Goal: Information Seeking & Learning: Learn about a topic

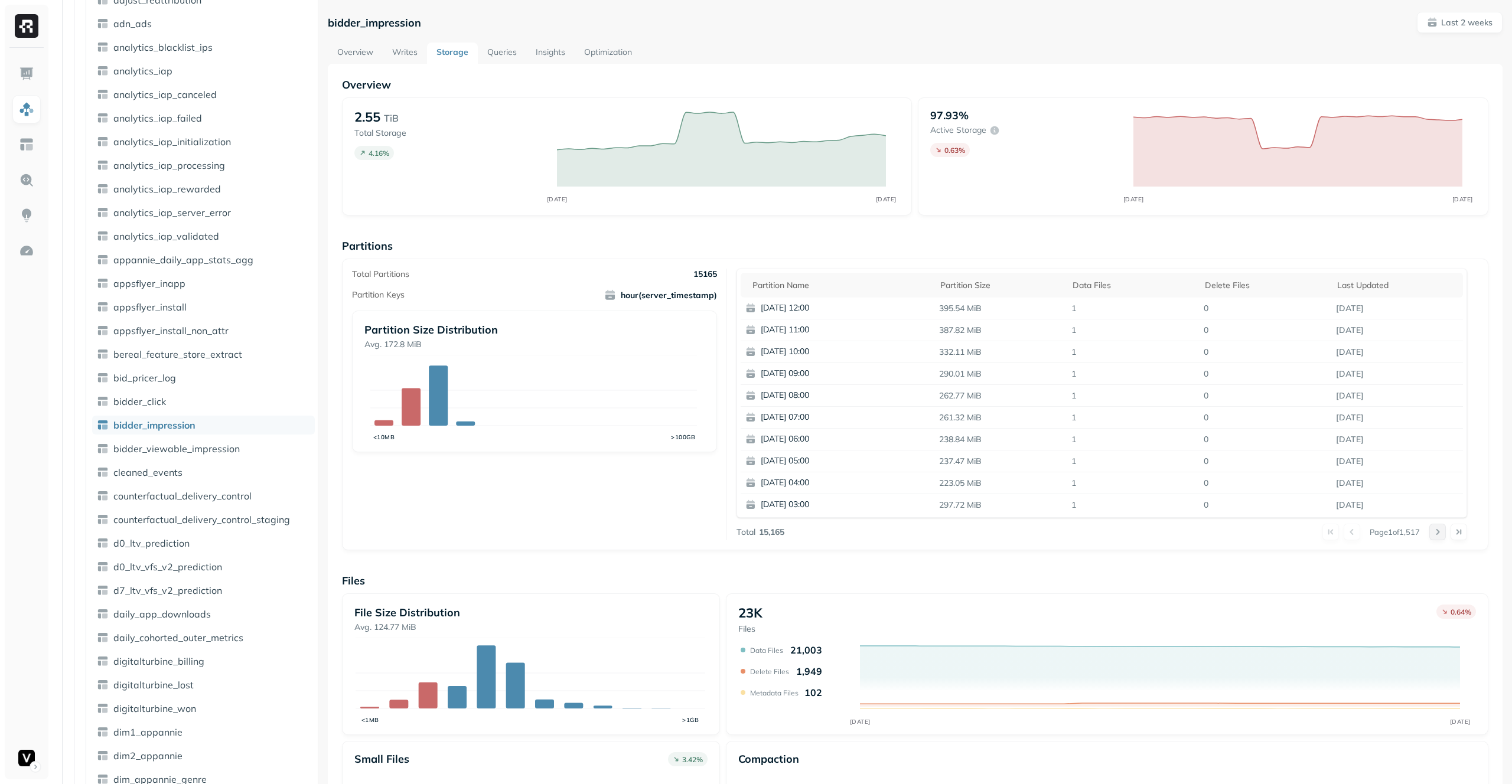
scroll to position [582, 0]
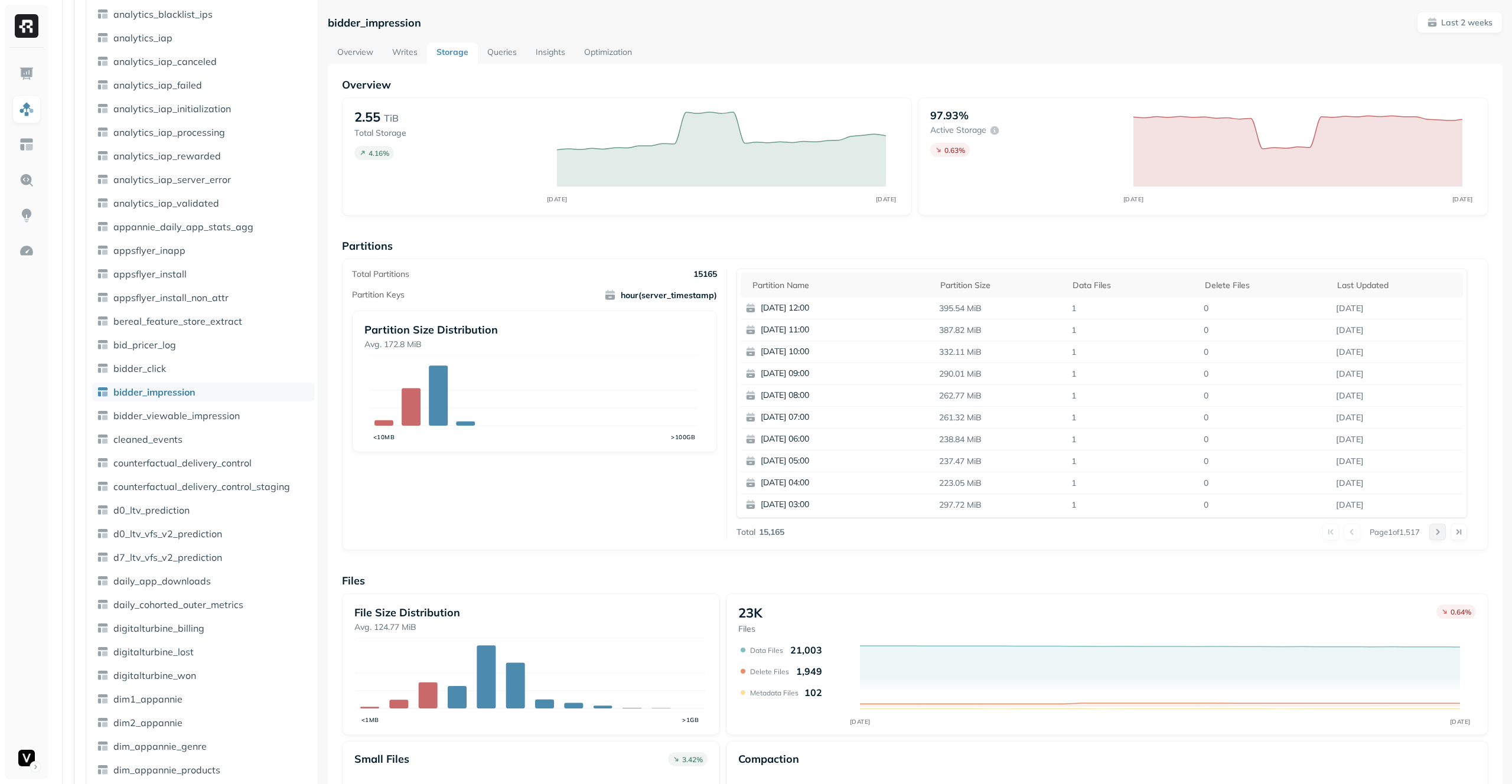
click at [1430, 535] on button at bounding box center [1438, 532] width 16 height 16
click at [1430, 535] on div at bounding box center [1448, 532] width 38 height 16
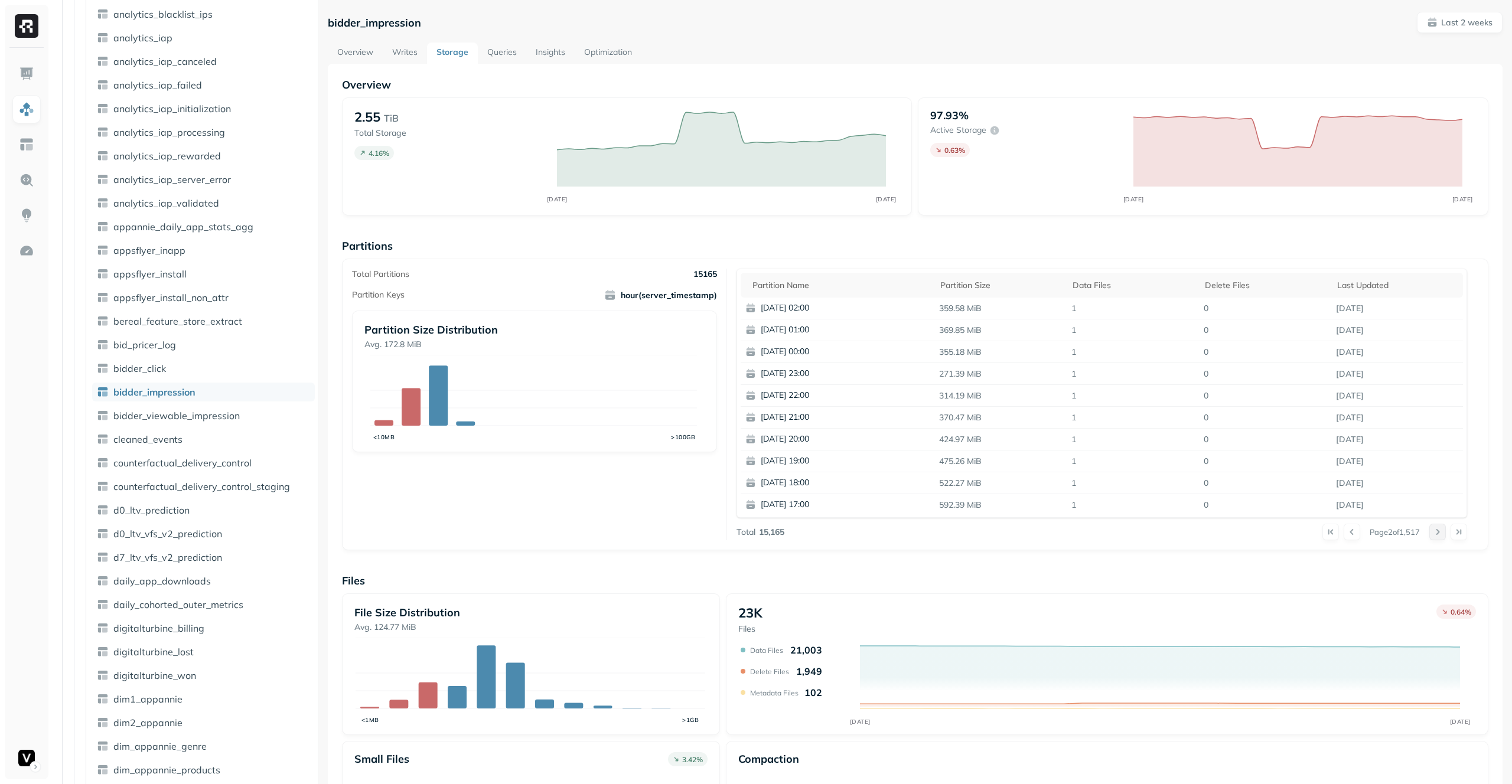
click at [1430, 535] on button at bounding box center [1438, 532] width 16 height 16
click at [1430, 535] on div at bounding box center [1448, 532] width 38 height 16
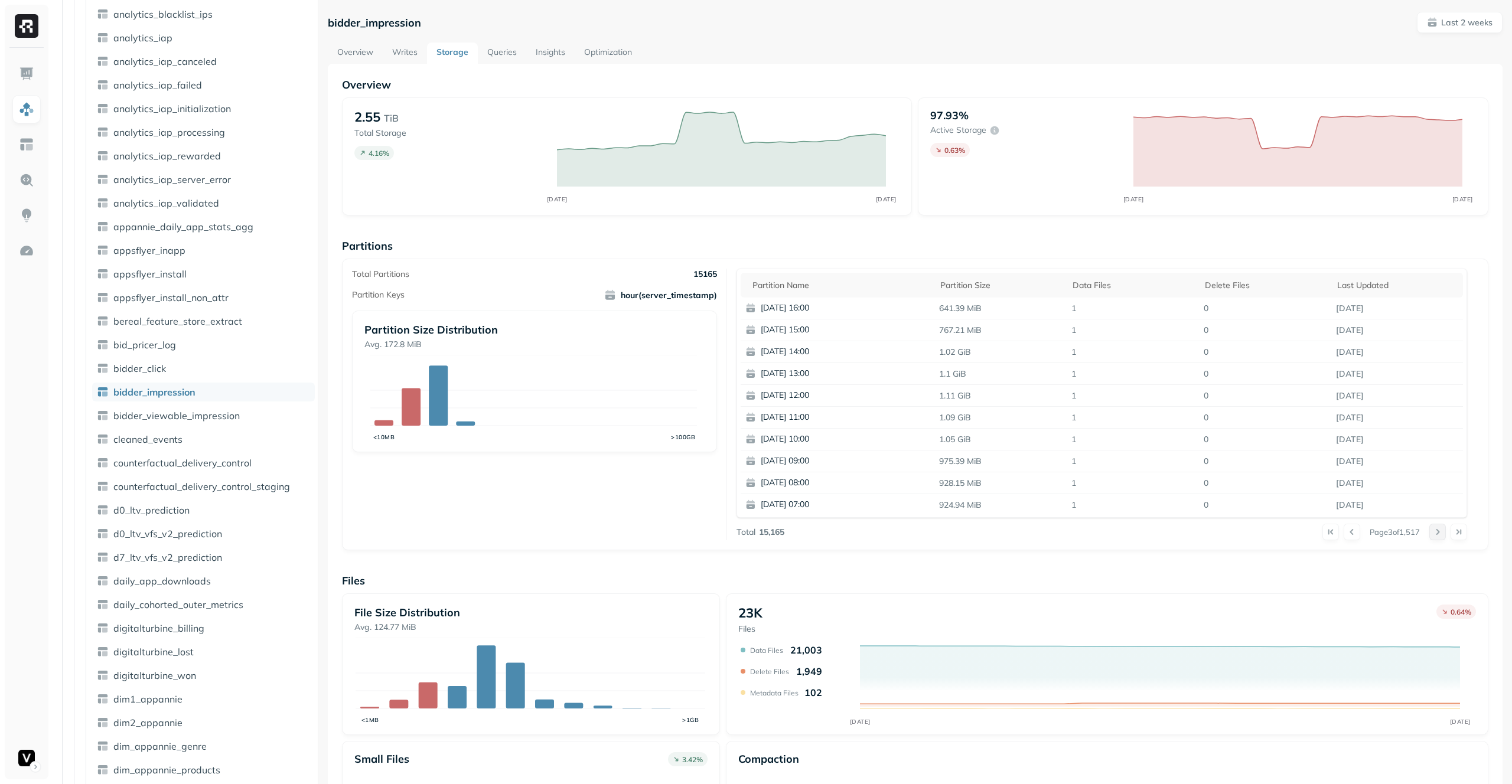
click at [1430, 535] on button at bounding box center [1438, 532] width 16 height 16
click at [1430, 535] on div at bounding box center [1448, 532] width 38 height 16
click at [810, 433] on p "[DATE] 00:00" at bounding box center [818, 439] width 115 height 12
click at [1430, 527] on button at bounding box center [1438, 532] width 16 height 16
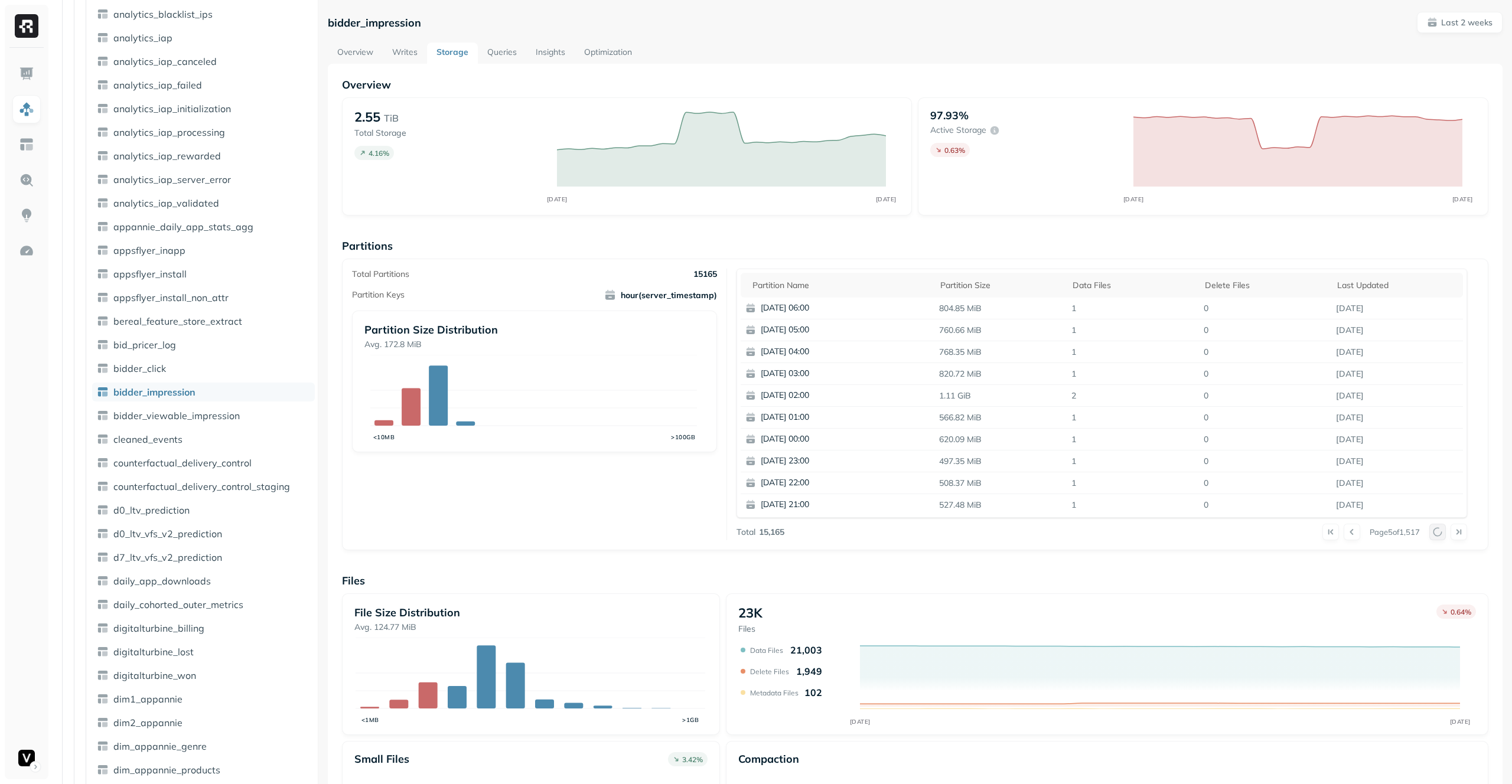
click at [1430, 527] on div at bounding box center [1448, 532] width 38 height 16
click at [1430, 527] on button at bounding box center [1438, 532] width 16 height 16
click at [1430, 527] on div at bounding box center [1448, 532] width 38 height 16
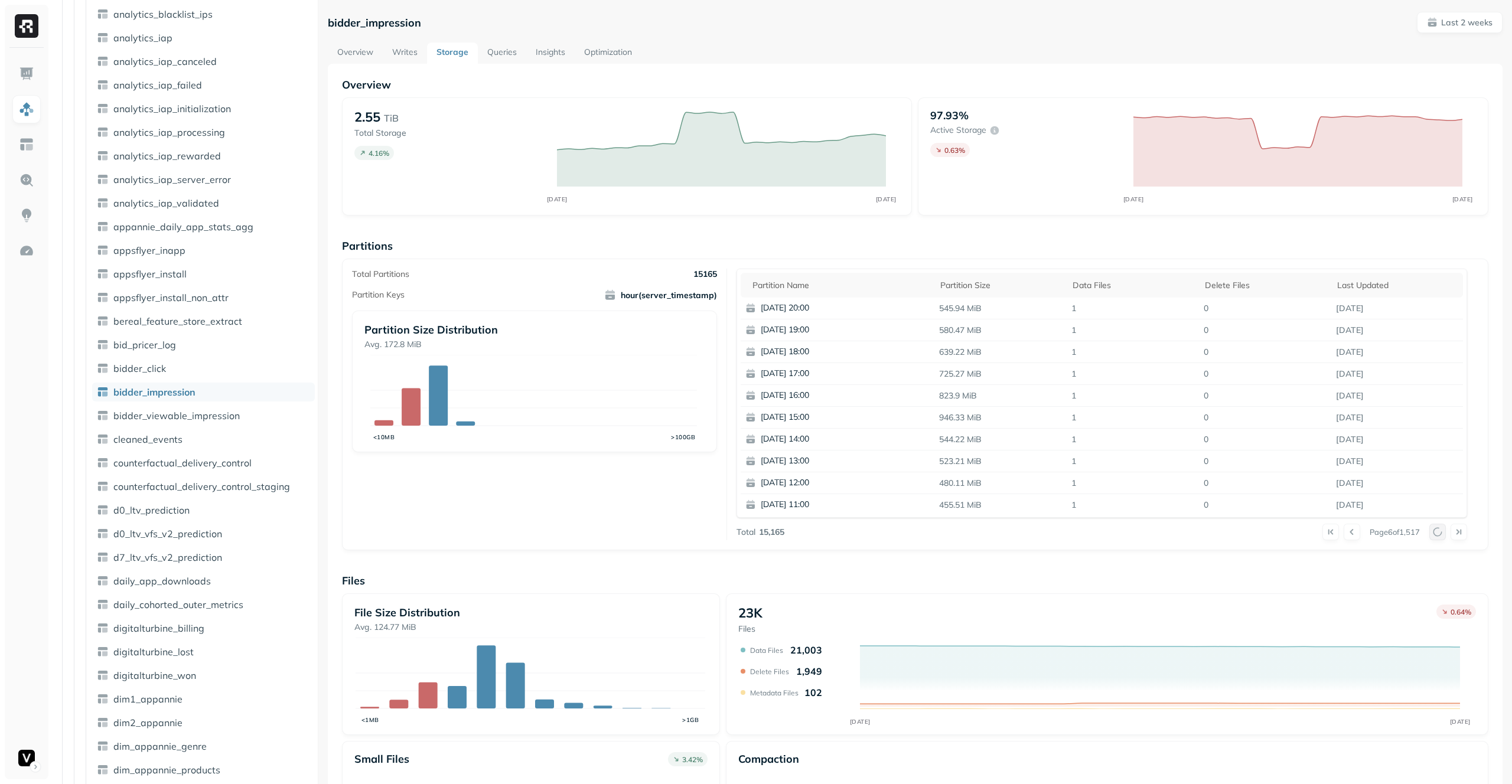
click at [1430, 527] on div at bounding box center [1448, 532] width 38 height 16
click at [1430, 527] on button at bounding box center [1438, 532] width 16 height 16
click at [1430, 527] on div at bounding box center [1448, 532] width 38 height 16
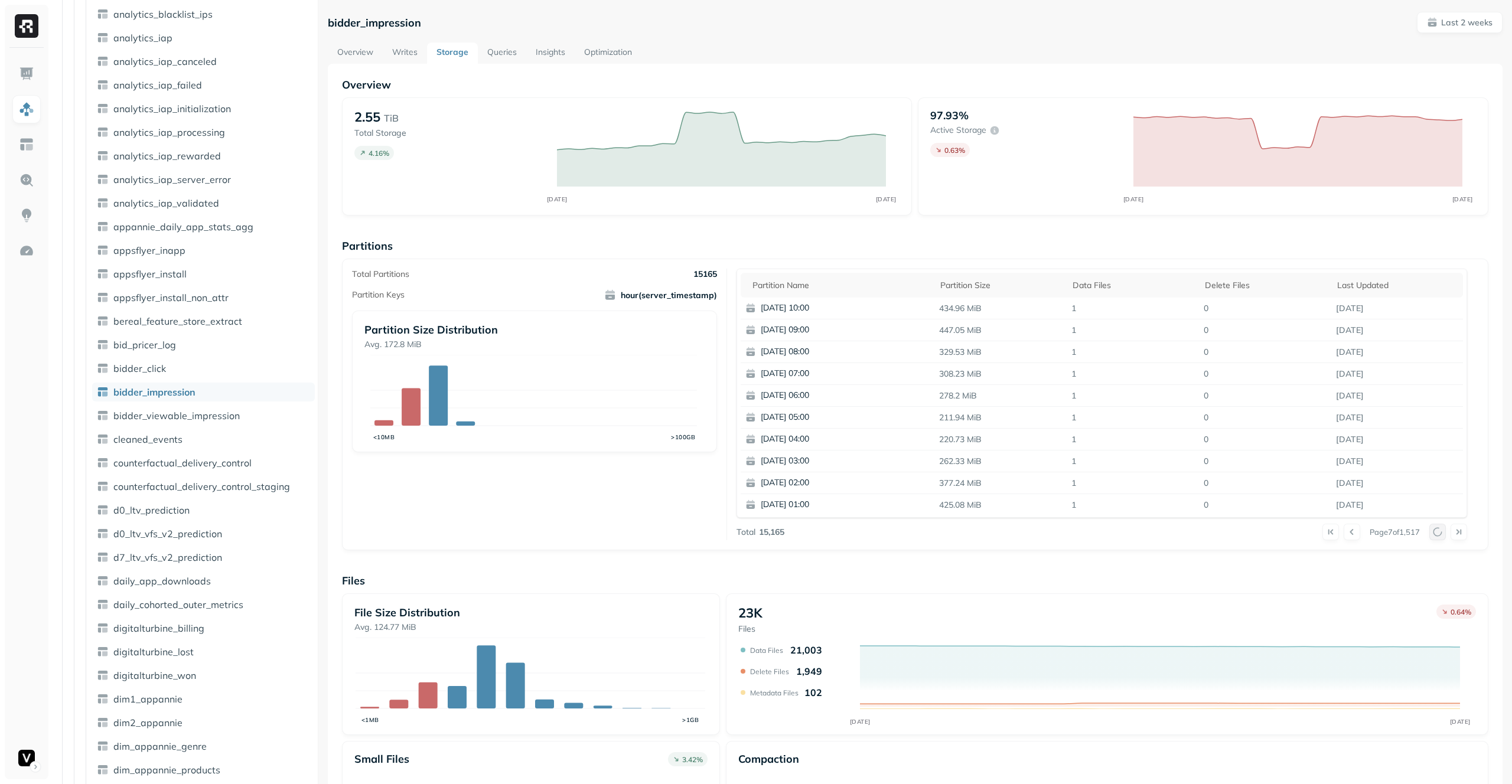
click at [1430, 527] on div at bounding box center [1448, 532] width 38 height 16
click at [1430, 527] on button at bounding box center [1438, 532] width 16 height 16
click at [1430, 527] on div at bounding box center [1448, 532] width 38 height 16
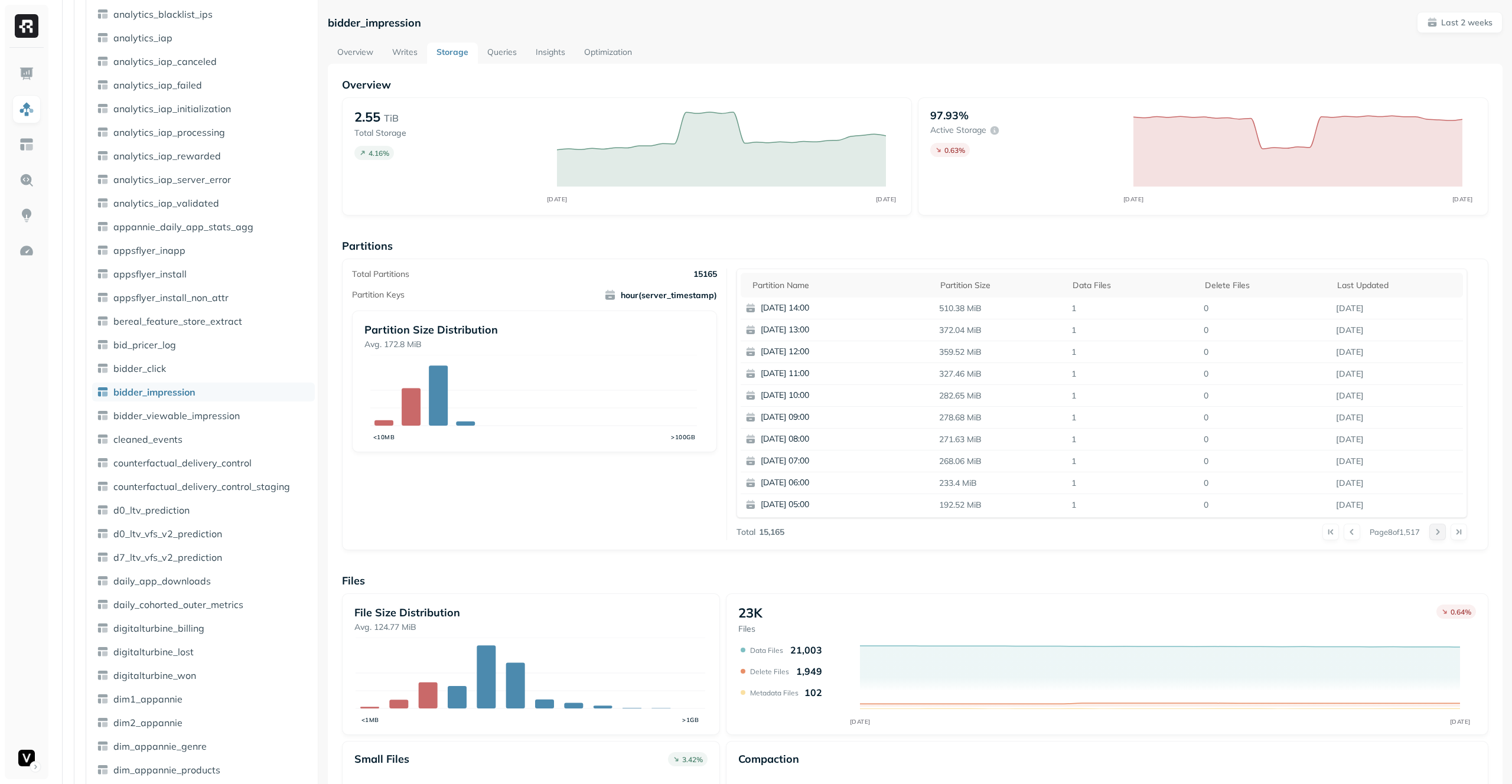
click at [1430, 527] on button at bounding box center [1438, 532] width 16 height 16
click at [1430, 527] on div at bounding box center [1448, 532] width 38 height 16
click at [1430, 527] on button at bounding box center [1438, 532] width 16 height 16
click at [1430, 527] on div at bounding box center [1448, 532] width 38 height 16
click at [1430, 527] on button at bounding box center [1438, 532] width 16 height 16
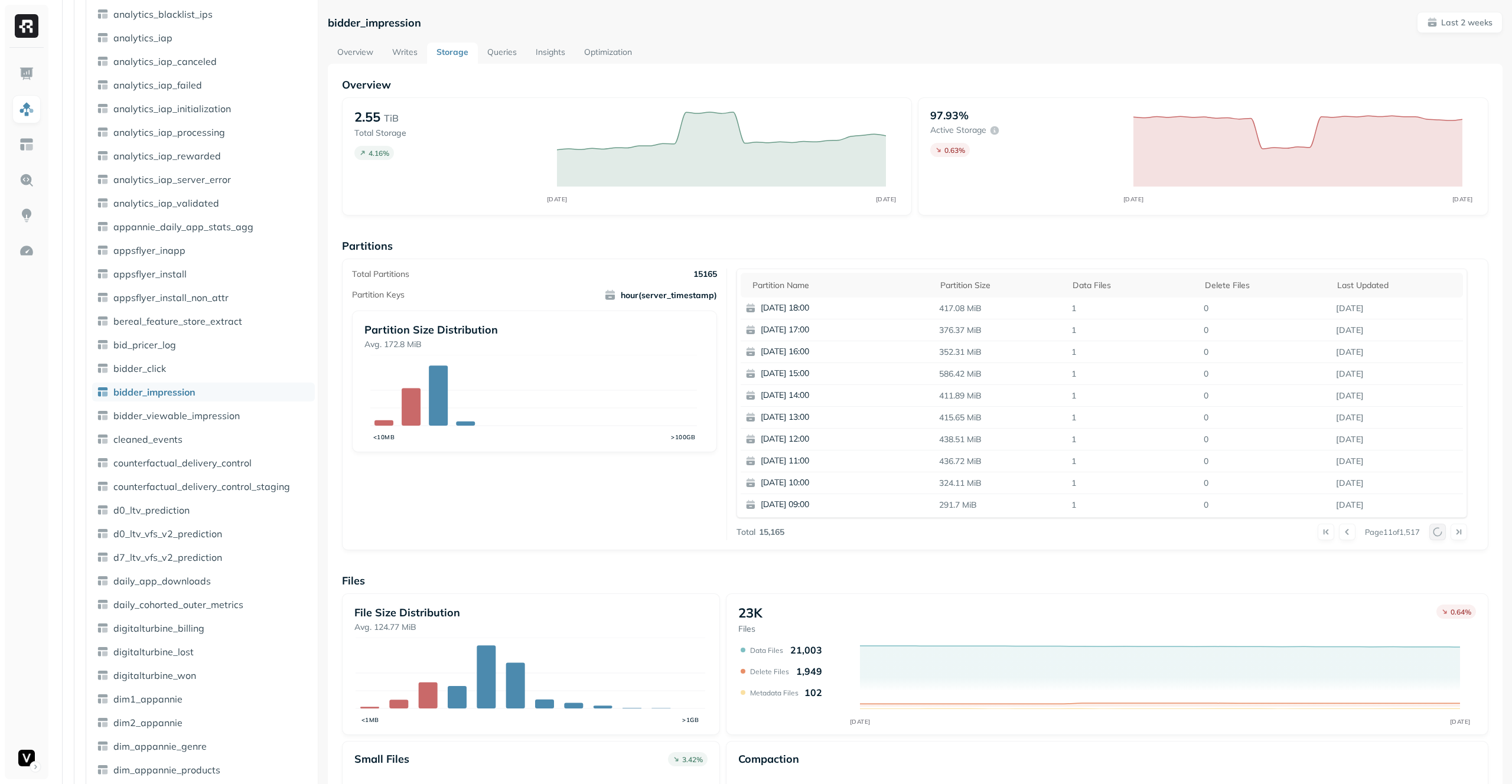
click at [1430, 527] on div at bounding box center [1448, 532] width 38 height 16
click at [1430, 527] on button at bounding box center [1438, 532] width 16 height 16
click at [1430, 527] on div at bounding box center [1448, 532] width 38 height 16
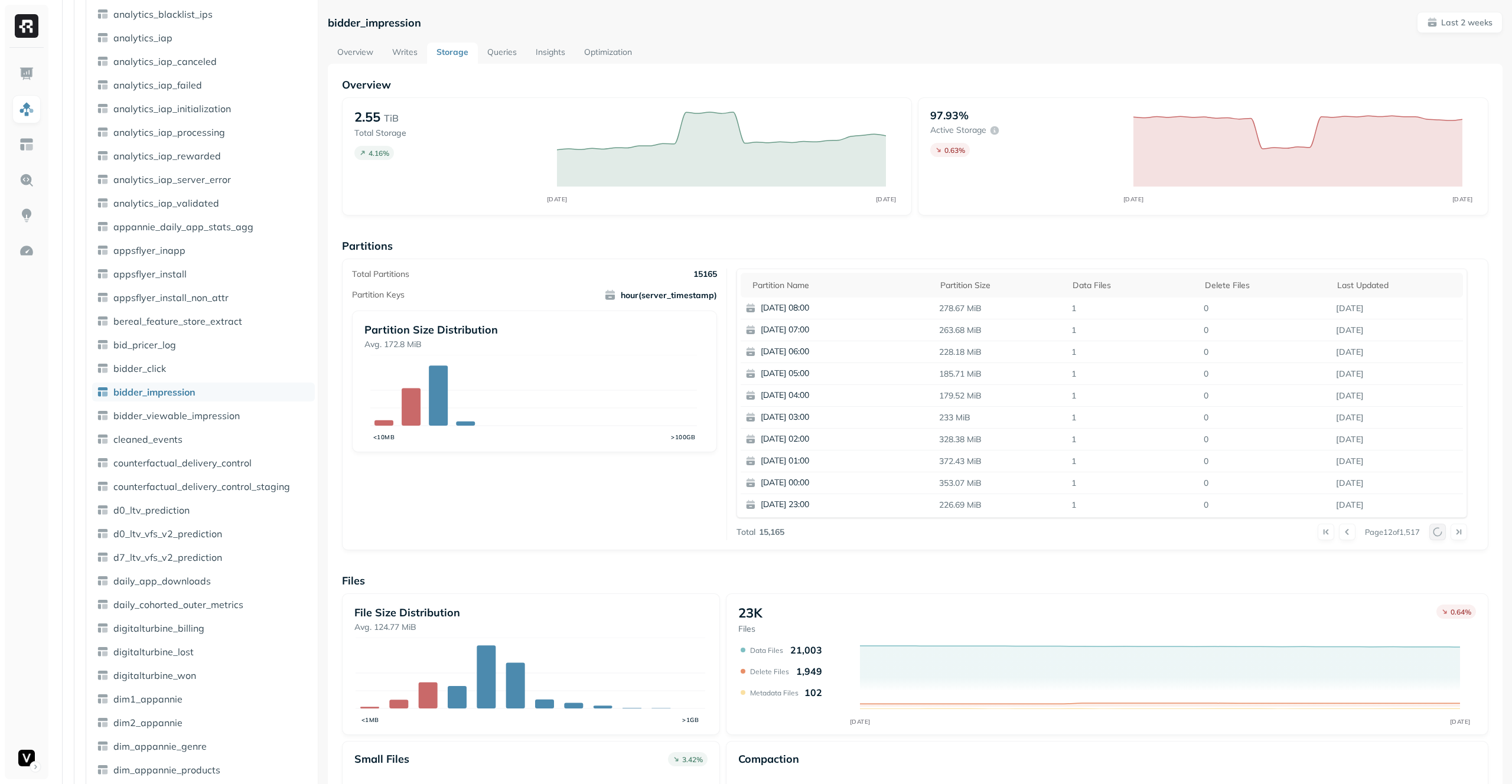
click at [1430, 527] on div at bounding box center [1448, 532] width 38 height 16
click at [1430, 527] on button at bounding box center [1438, 532] width 16 height 16
click at [794, 505] on p "[DATE] 03:00" at bounding box center [818, 505] width 115 height 12
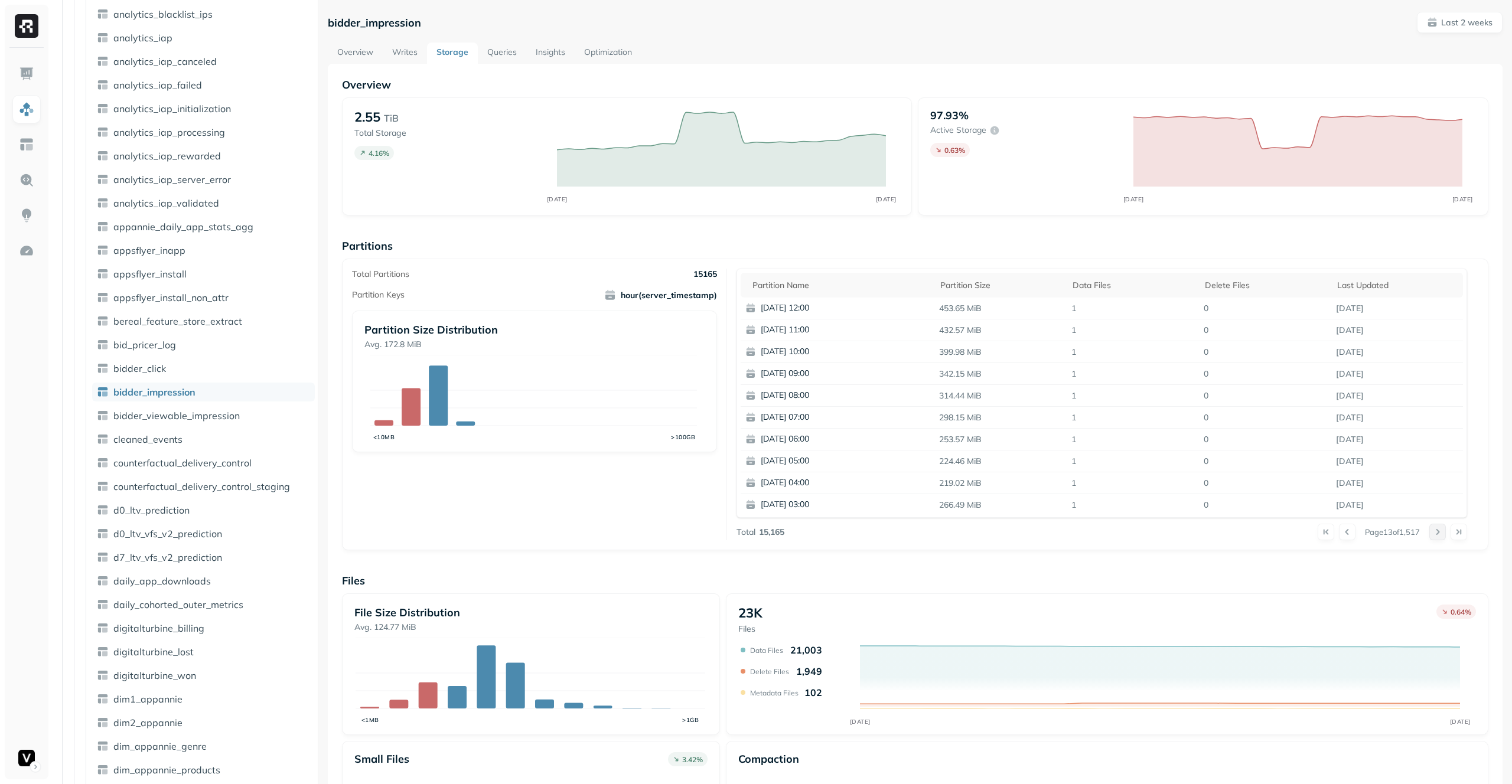
click at [1436, 533] on button at bounding box center [1438, 532] width 16 height 16
click at [1434, 533] on button at bounding box center [1438, 532] width 16 height 16
click at [1434, 533] on div at bounding box center [1448, 532] width 38 height 16
click at [1434, 533] on button at bounding box center [1438, 532] width 16 height 16
click at [1434, 533] on div at bounding box center [1448, 532] width 38 height 16
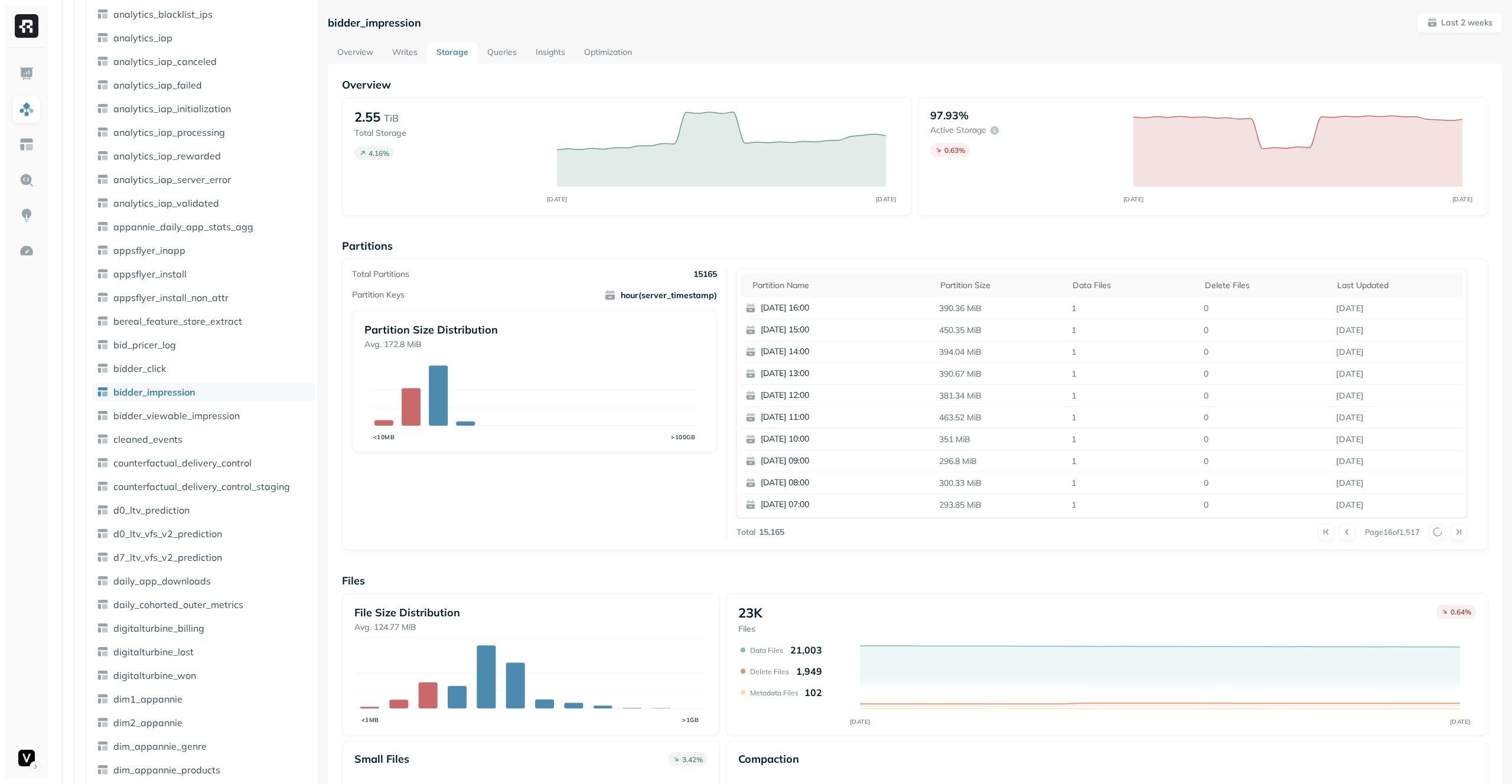
click at [1434, 533] on div at bounding box center [1448, 532] width 38 height 16
click at [1434, 533] on button at bounding box center [1438, 532] width 16 height 16
click at [1434, 533] on div at bounding box center [1448, 532] width 38 height 16
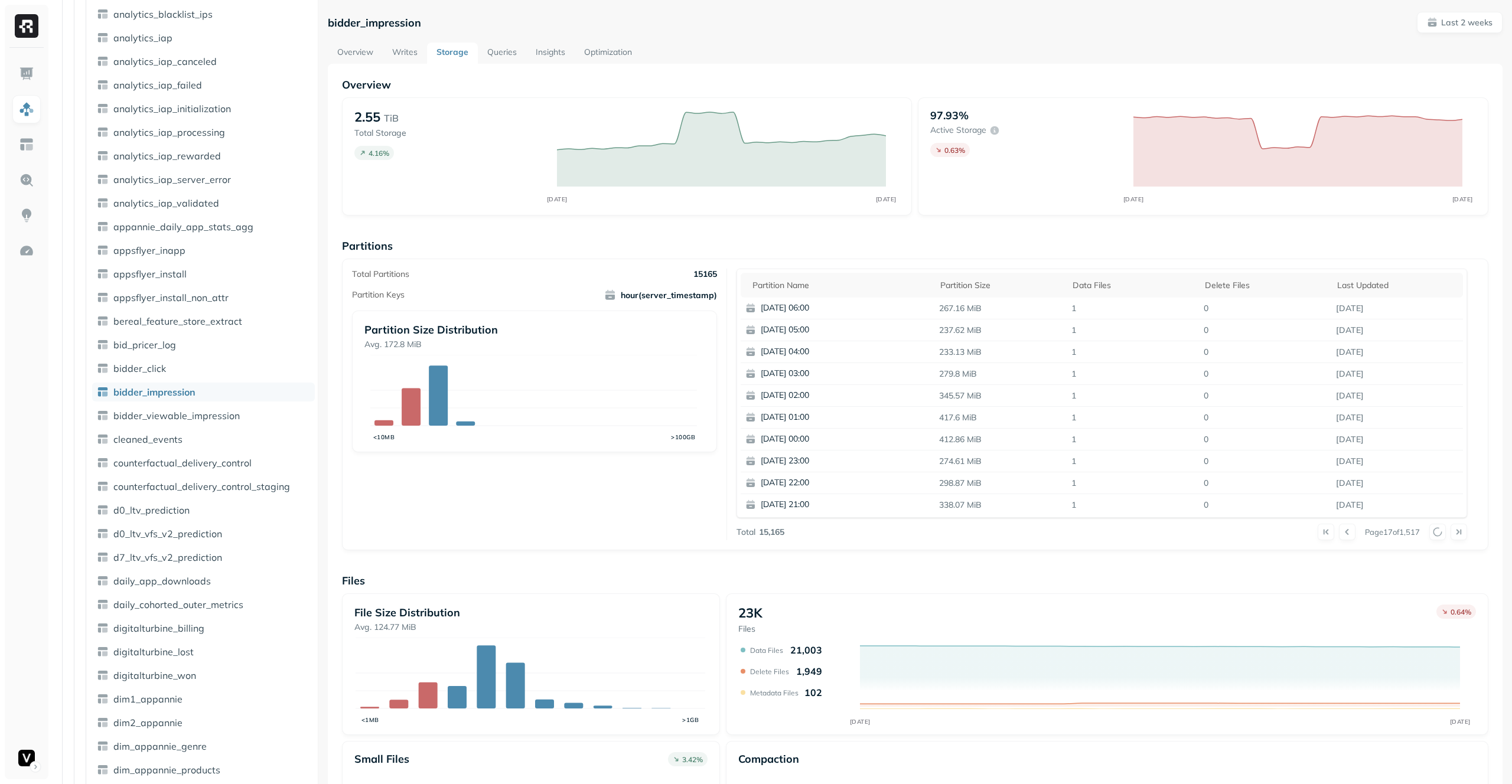
click at [1434, 533] on div at bounding box center [1448, 532] width 38 height 16
click at [1434, 533] on button at bounding box center [1438, 532] width 16 height 16
click at [1434, 533] on div at bounding box center [1448, 532] width 38 height 16
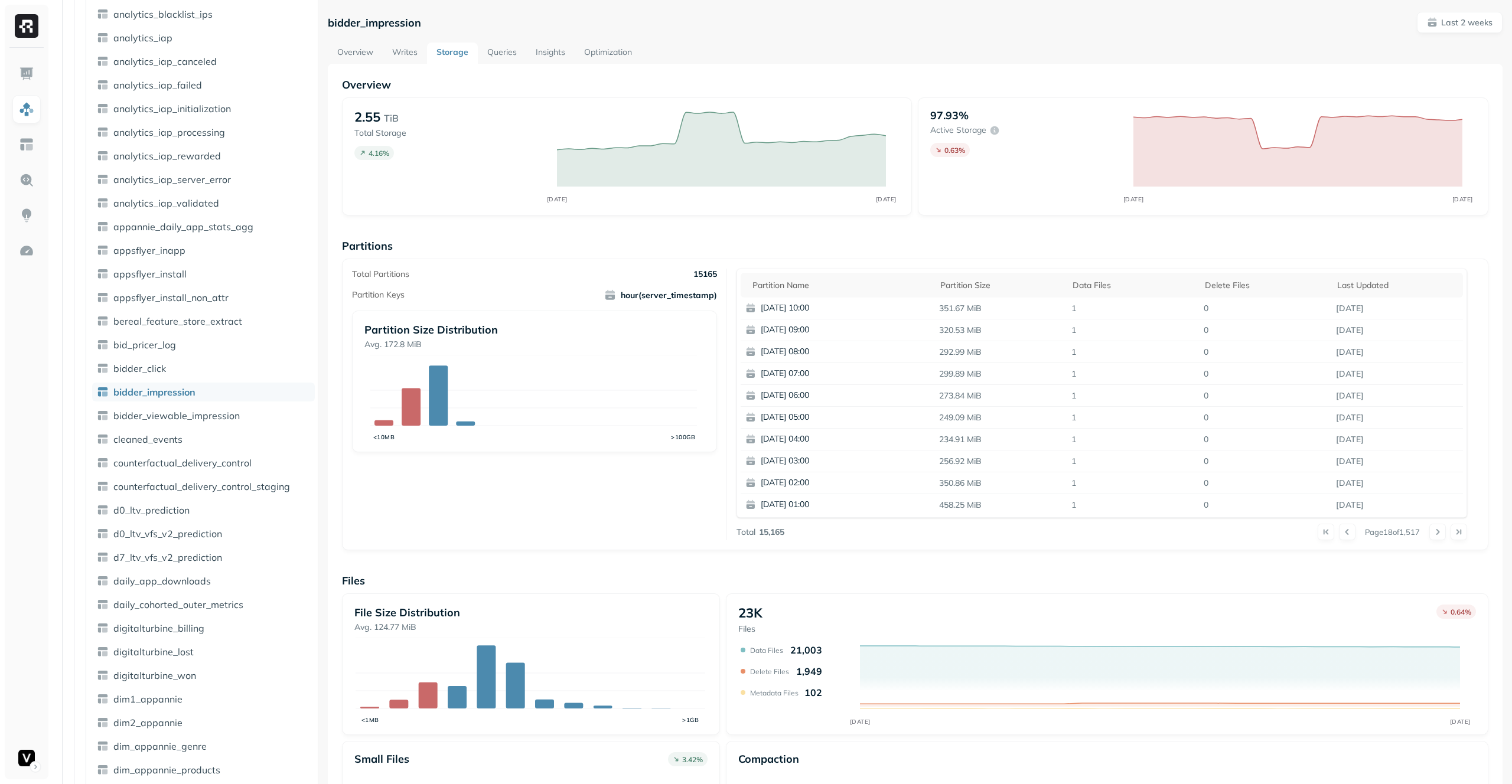
click at [1434, 533] on button at bounding box center [1438, 532] width 16 height 16
click at [1434, 533] on div at bounding box center [1448, 532] width 38 height 16
click at [1434, 533] on button at bounding box center [1438, 532] width 16 height 16
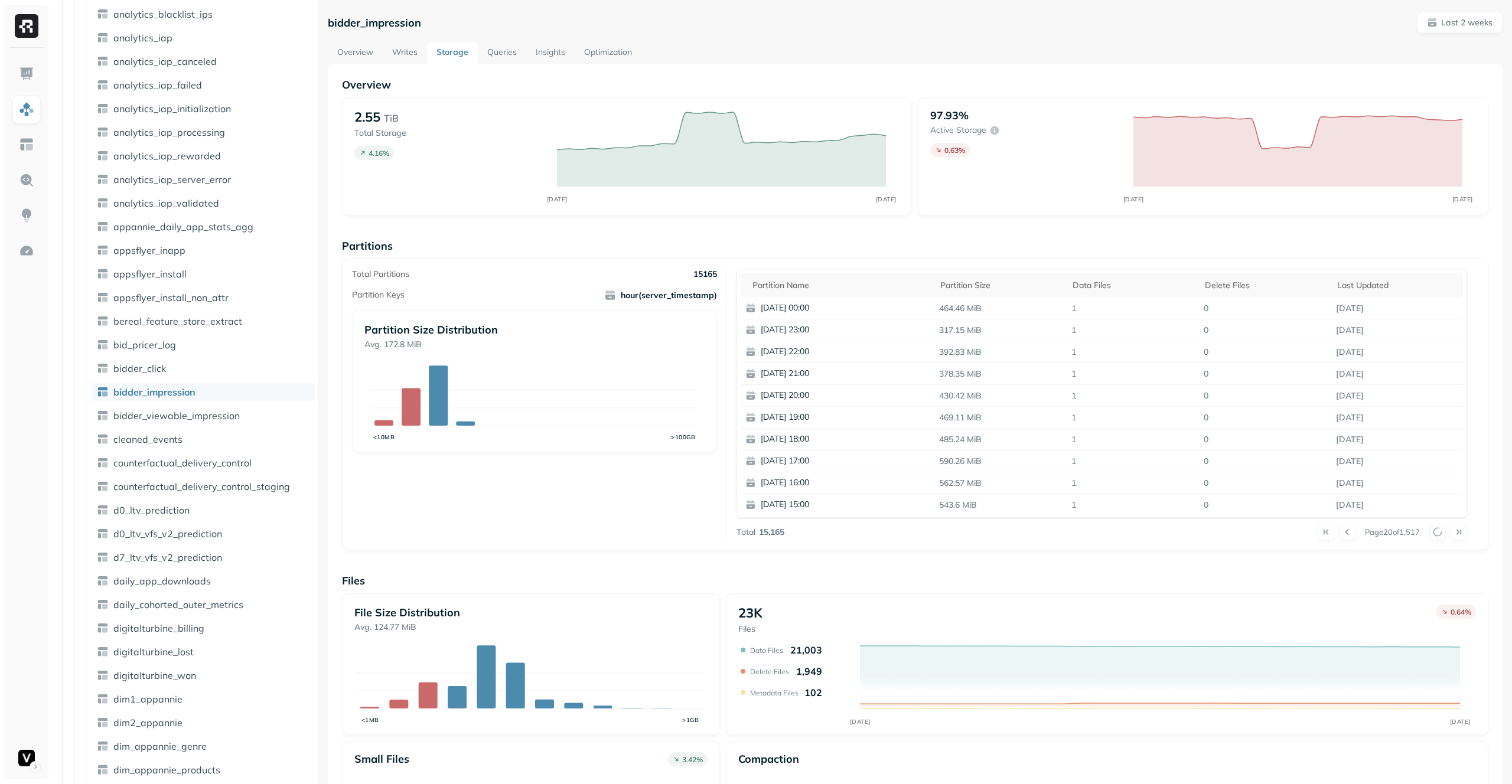
click at [1434, 533] on div at bounding box center [1448, 532] width 38 height 16
click at [1434, 533] on button at bounding box center [1438, 532] width 16 height 16
click at [1434, 533] on div at bounding box center [1448, 532] width 38 height 16
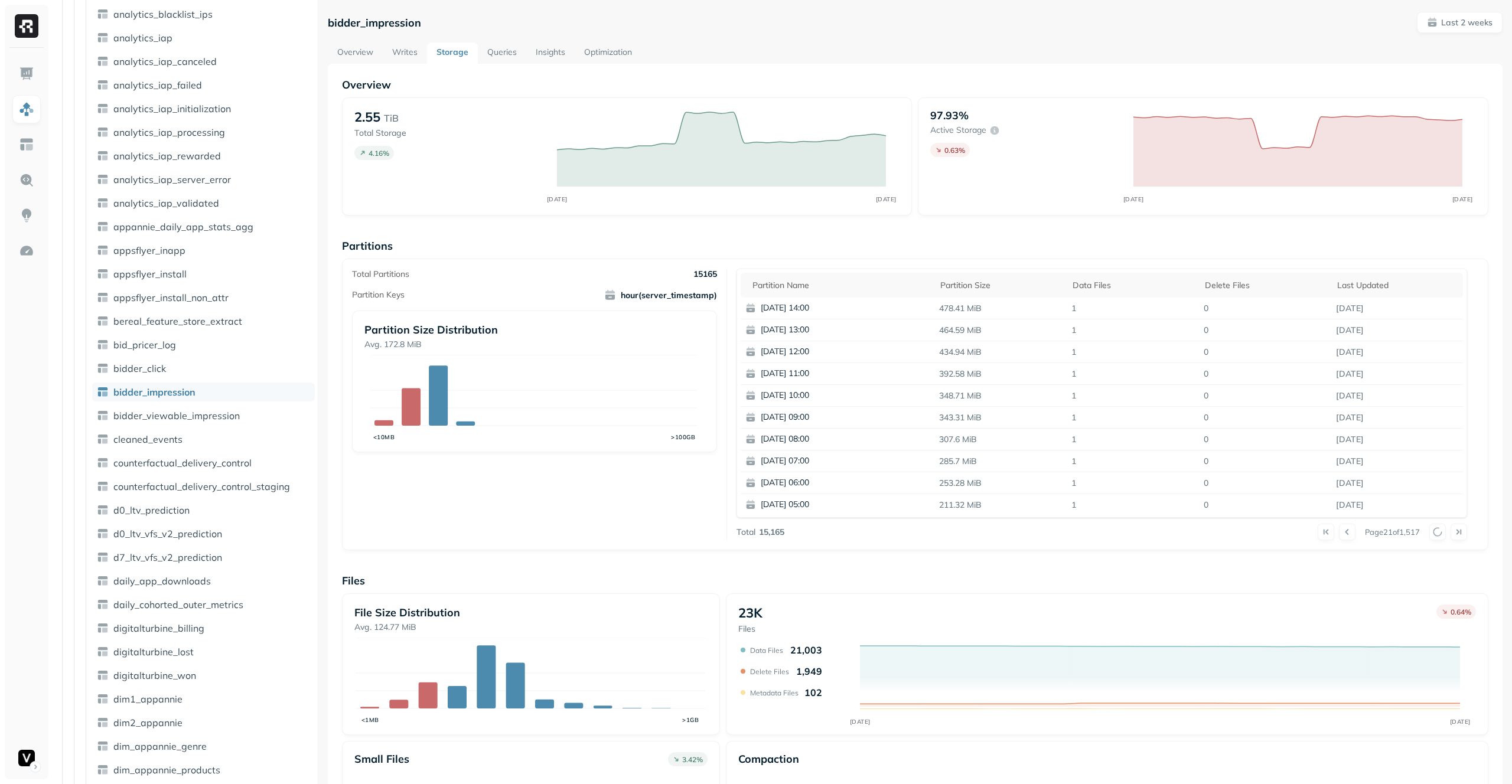
click at [1434, 533] on div at bounding box center [1448, 532] width 38 height 16
click at [1434, 533] on button at bounding box center [1438, 532] width 16 height 16
click at [1433, 532] on div at bounding box center [1448, 532] width 38 height 16
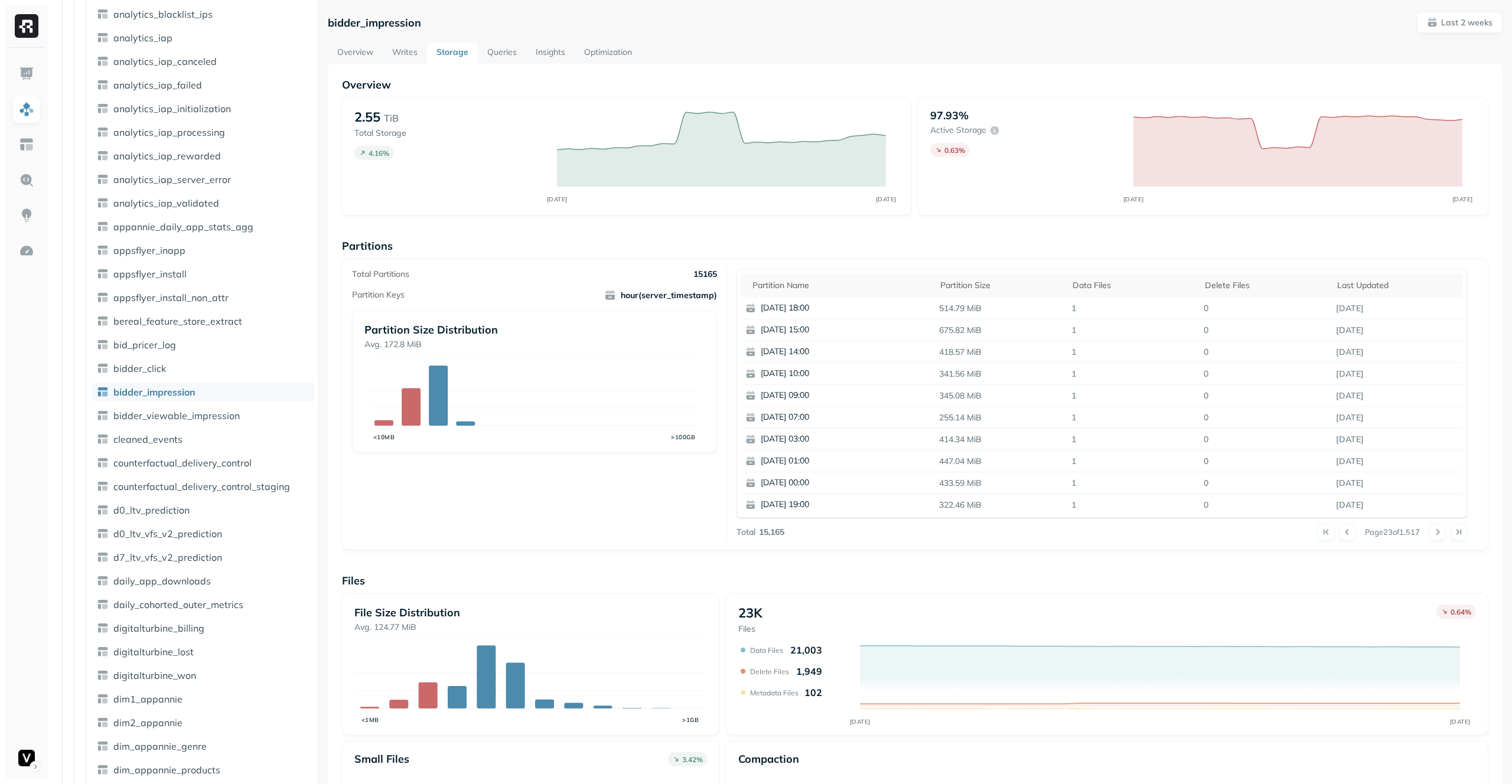
click at [1433, 532] on button at bounding box center [1438, 532] width 16 height 16
click at [1433, 532] on div at bounding box center [1448, 532] width 38 height 16
click at [1434, 533] on div at bounding box center [1448, 532] width 38 height 16
click at [1434, 532] on div at bounding box center [1448, 532] width 38 height 16
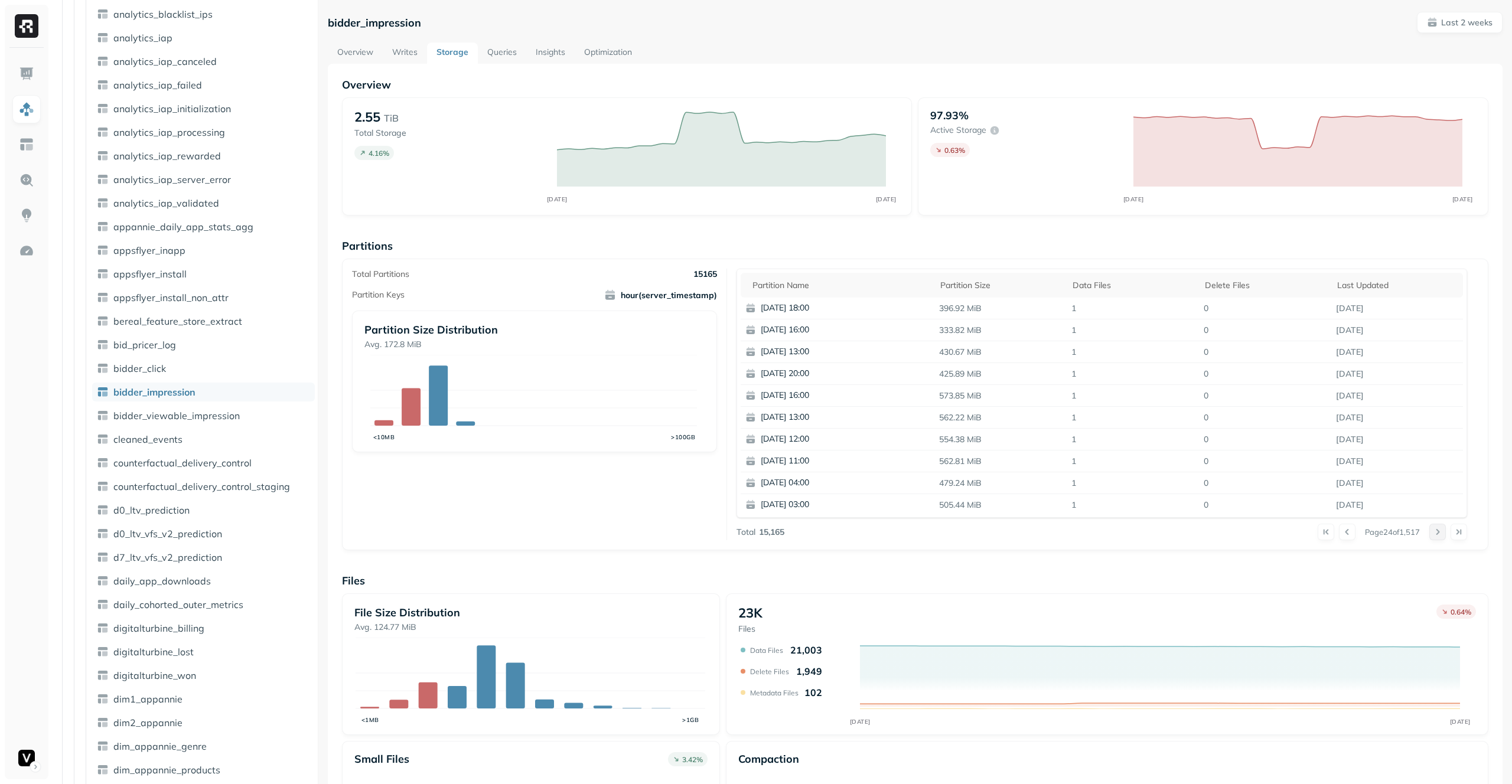
click at [1434, 531] on button at bounding box center [1438, 532] width 16 height 16
click at [1434, 531] on div at bounding box center [1448, 532] width 38 height 16
click at [1434, 531] on button at bounding box center [1438, 532] width 16 height 16
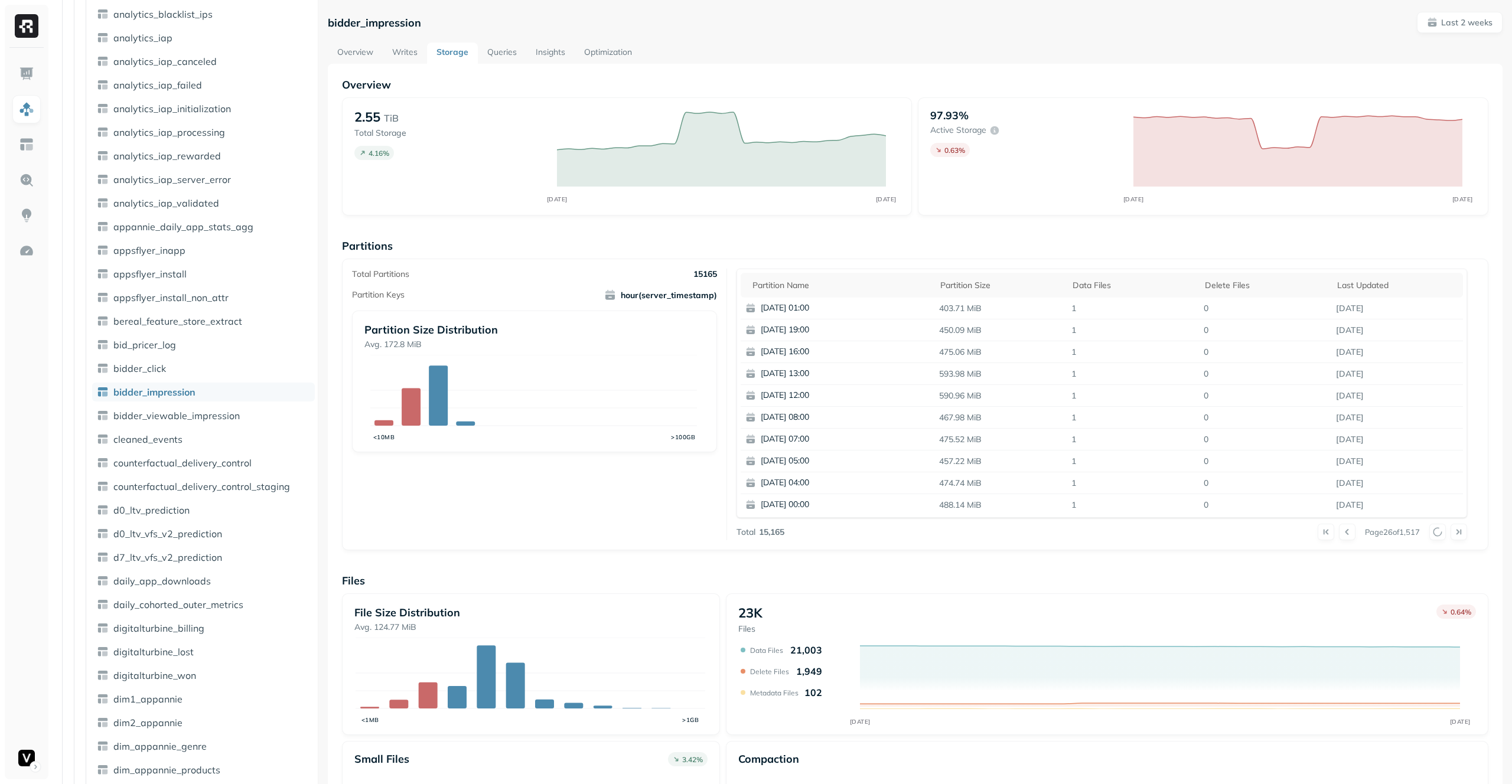
click at [1434, 531] on div at bounding box center [1448, 532] width 38 height 16
click at [808, 503] on p "[DATE] 00:00" at bounding box center [818, 505] width 115 height 12
click at [808, 503] on p "[DATE] 12:00" at bounding box center [818, 505] width 115 height 12
click at [810, 500] on p "[DATE] 12:00" at bounding box center [818, 505] width 115 height 12
click at [1430, 530] on button at bounding box center [1438, 532] width 16 height 16
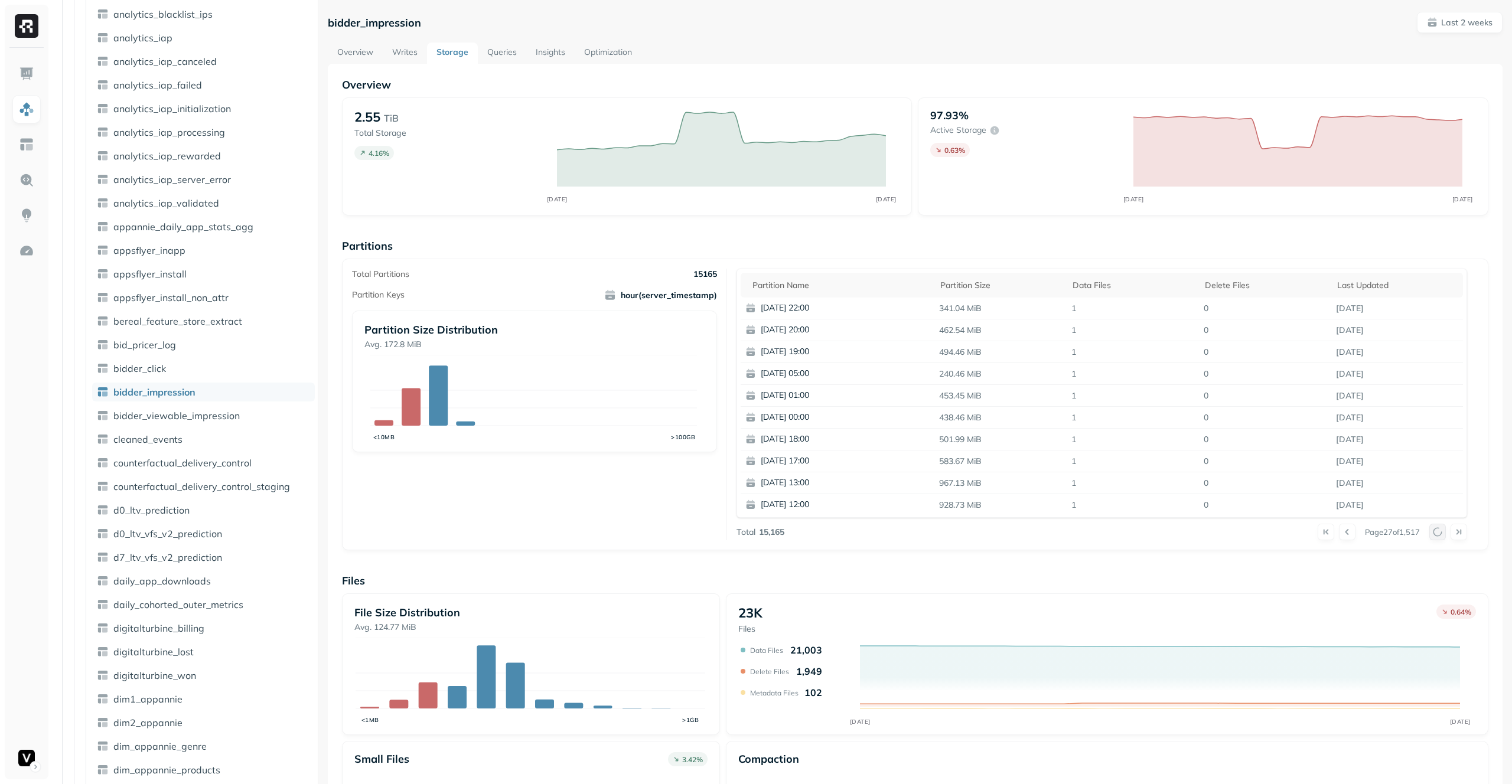
click at [1430, 530] on div at bounding box center [1448, 532] width 38 height 16
click at [1430, 530] on button at bounding box center [1438, 532] width 16 height 16
click at [1430, 530] on div at bounding box center [1448, 532] width 38 height 16
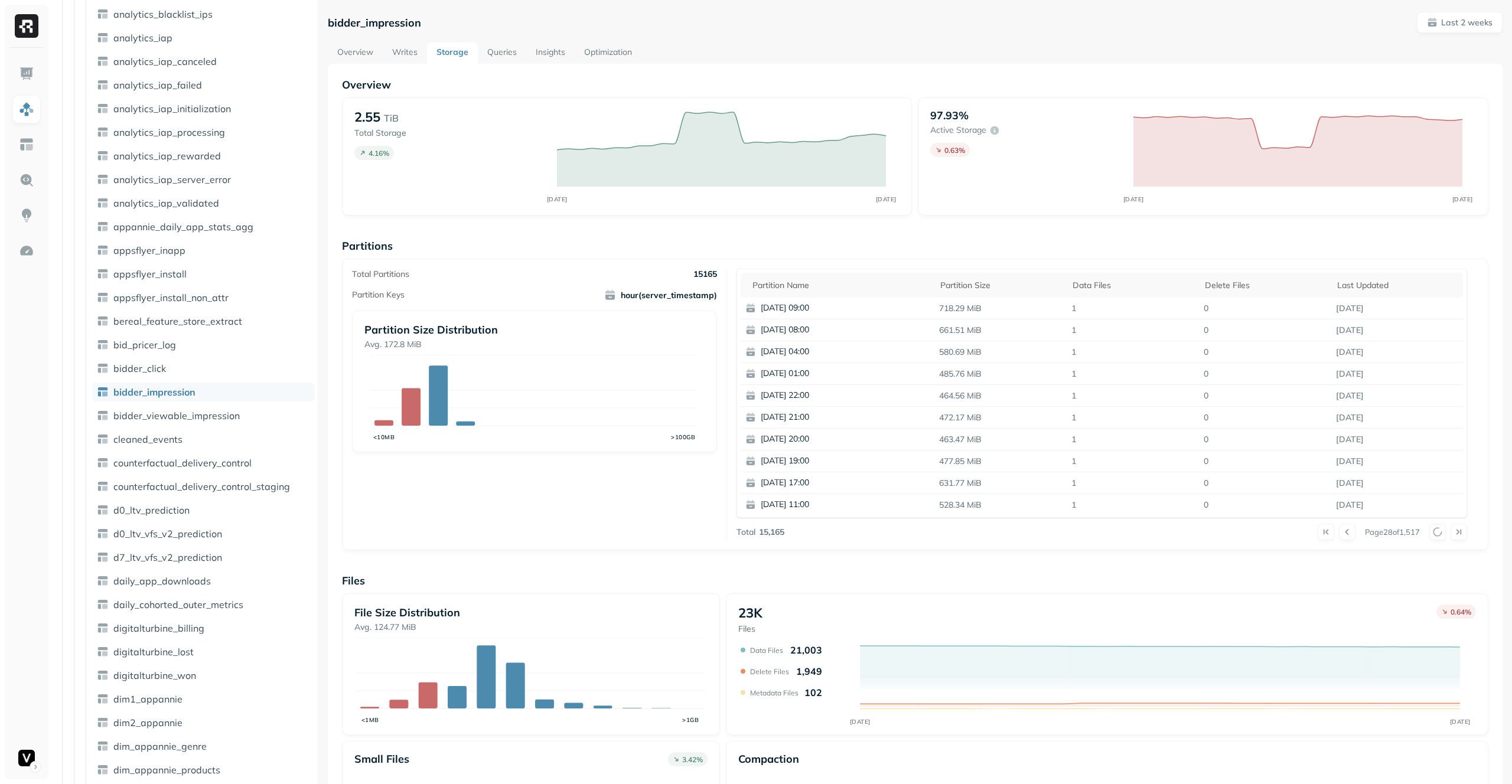
click at [1430, 530] on div at bounding box center [1448, 532] width 38 height 16
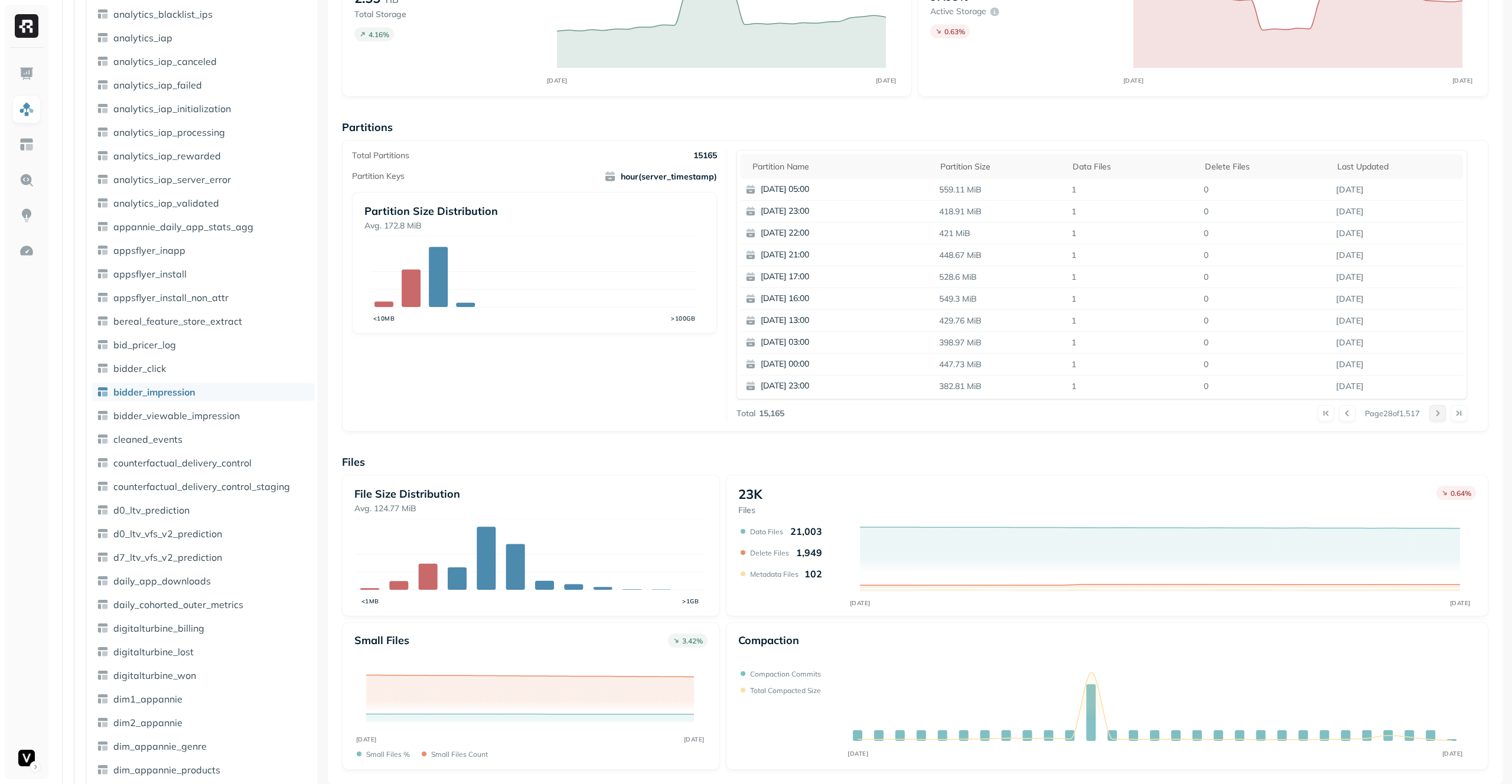
click at [1430, 413] on button at bounding box center [1438, 413] width 16 height 16
click at [1430, 413] on div at bounding box center [1448, 413] width 38 height 16
click at [1430, 413] on button at bounding box center [1438, 413] width 16 height 16
click at [1430, 413] on div at bounding box center [1448, 413] width 38 height 16
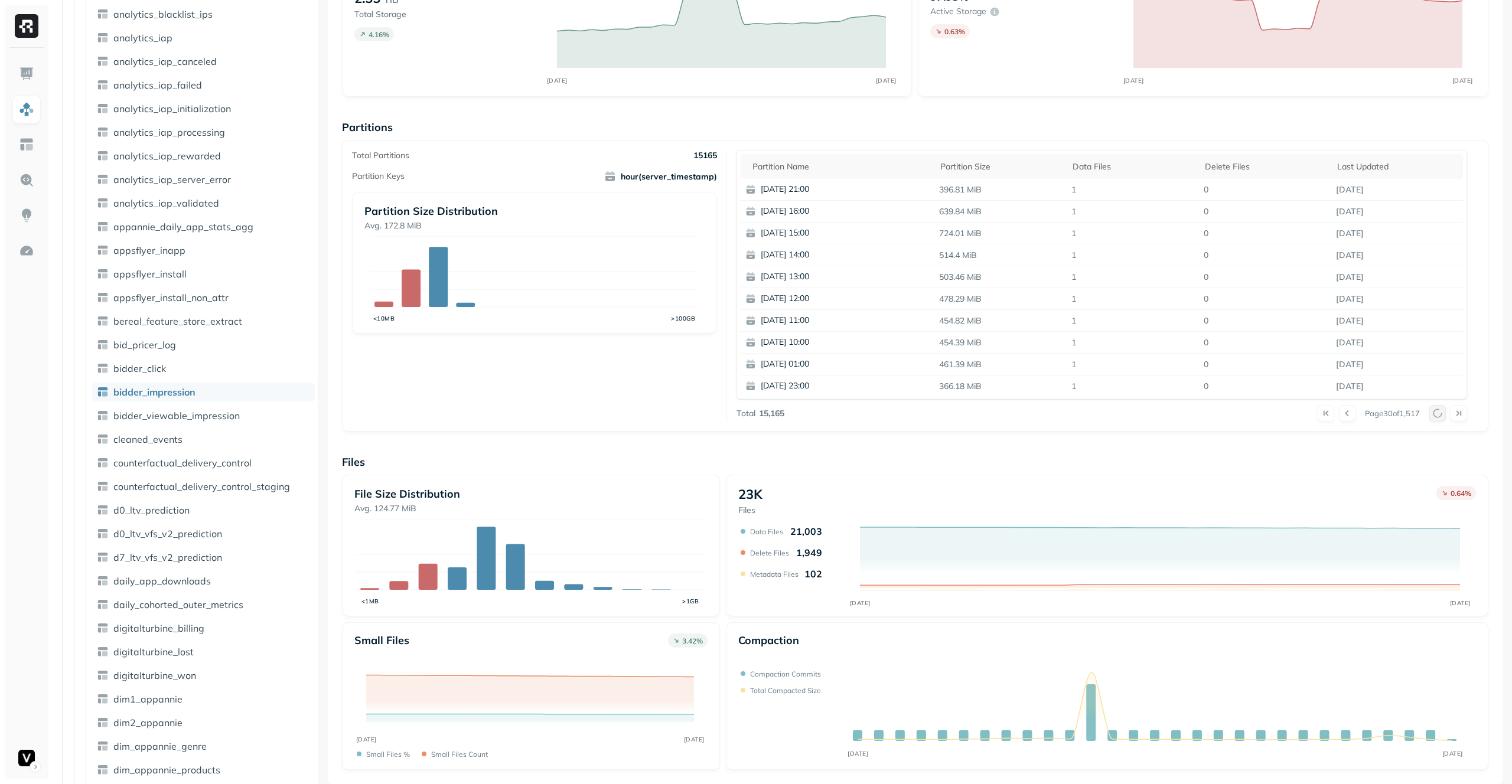
click at [1430, 413] on div at bounding box center [1448, 413] width 38 height 16
click at [1430, 413] on button at bounding box center [1438, 413] width 16 height 16
click at [1430, 413] on div at bounding box center [1448, 413] width 38 height 16
click at [1455, 411] on button at bounding box center [1459, 413] width 16 height 16
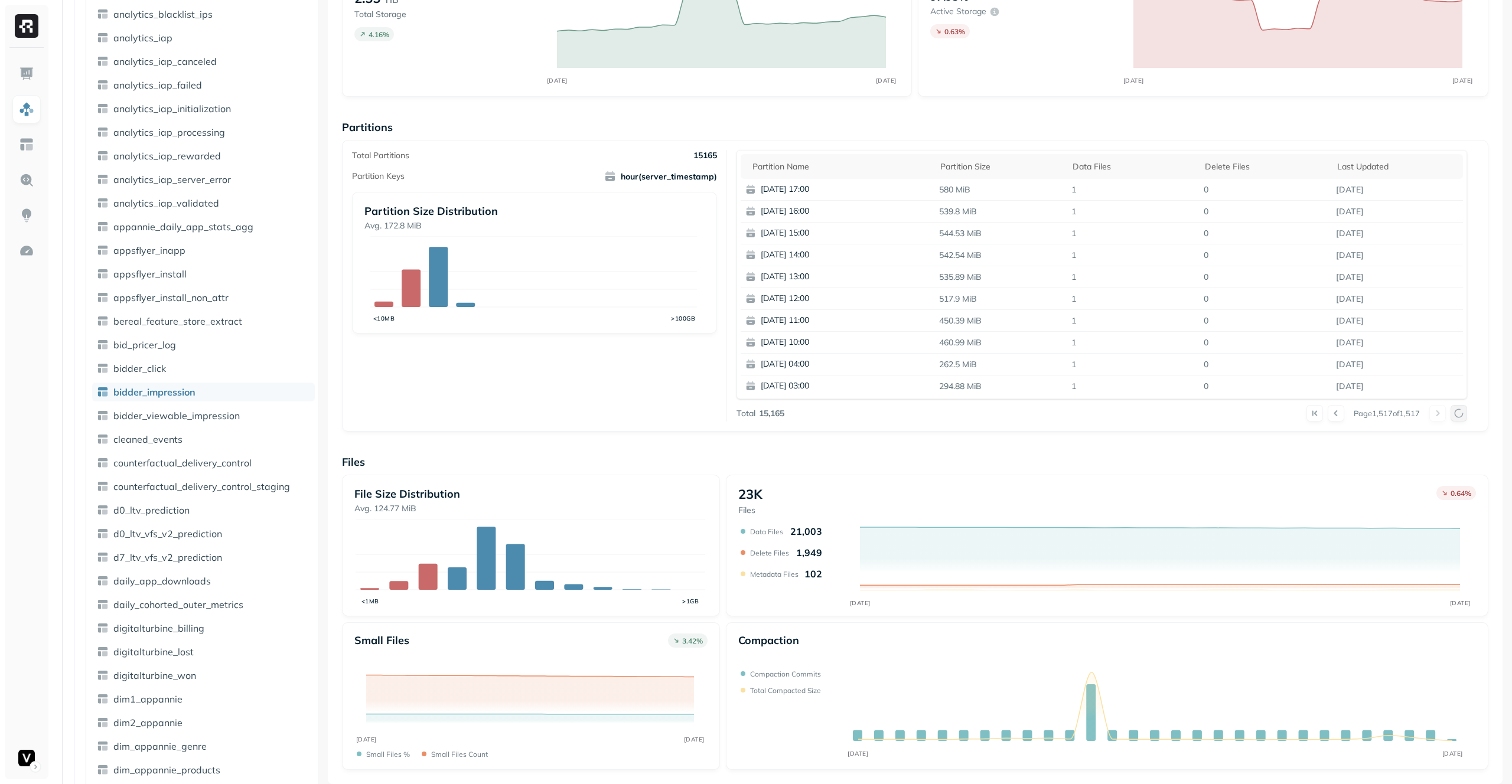
scroll to position [91, 0]
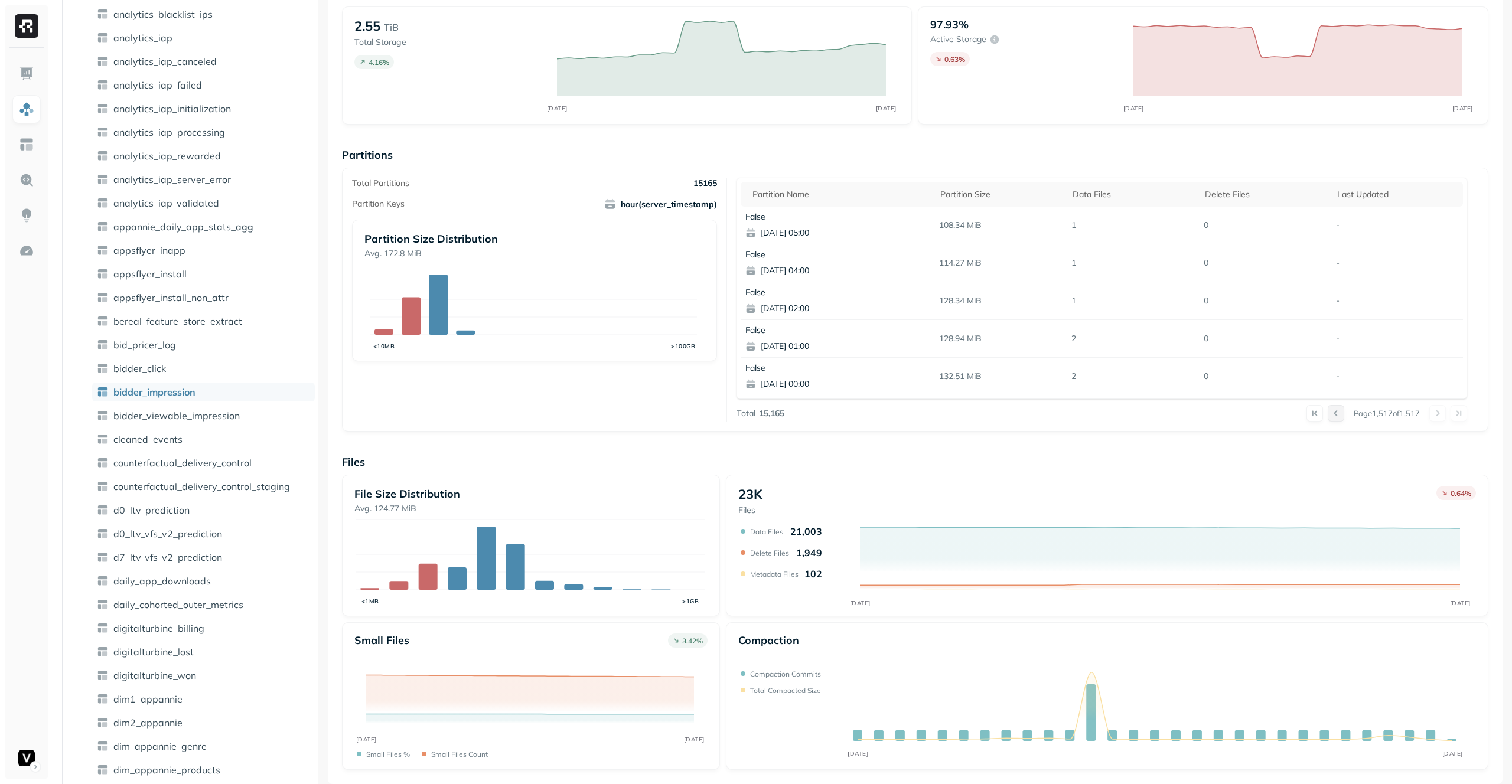
click at [1329, 412] on button at bounding box center [1336, 413] width 16 height 16
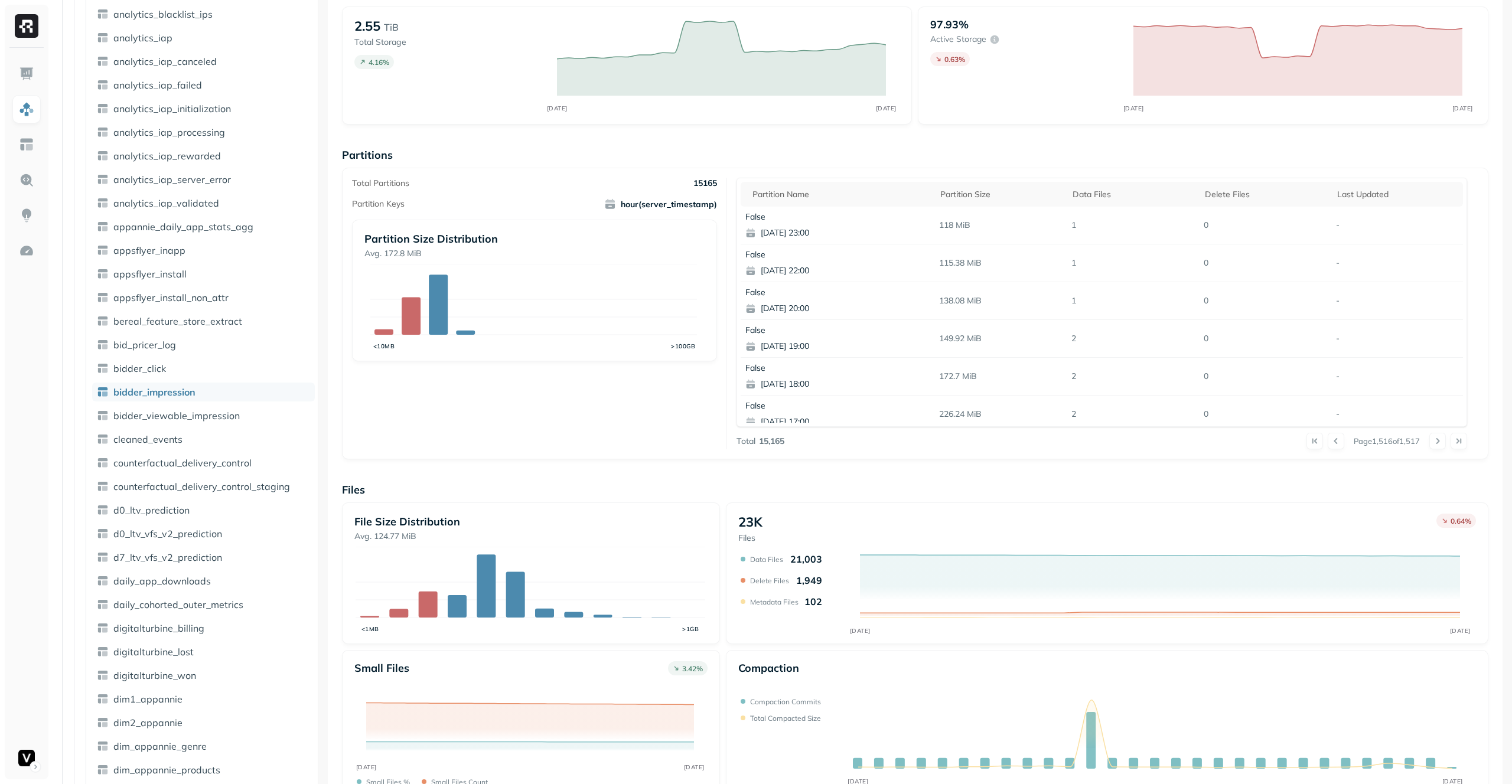
click at [1331, 411] on p "-" at bounding box center [1397, 414] width 133 height 21
click at [1328, 439] on button at bounding box center [1336, 441] width 16 height 16
click at [1329, 446] on button at bounding box center [1336, 441] width 16 height 16
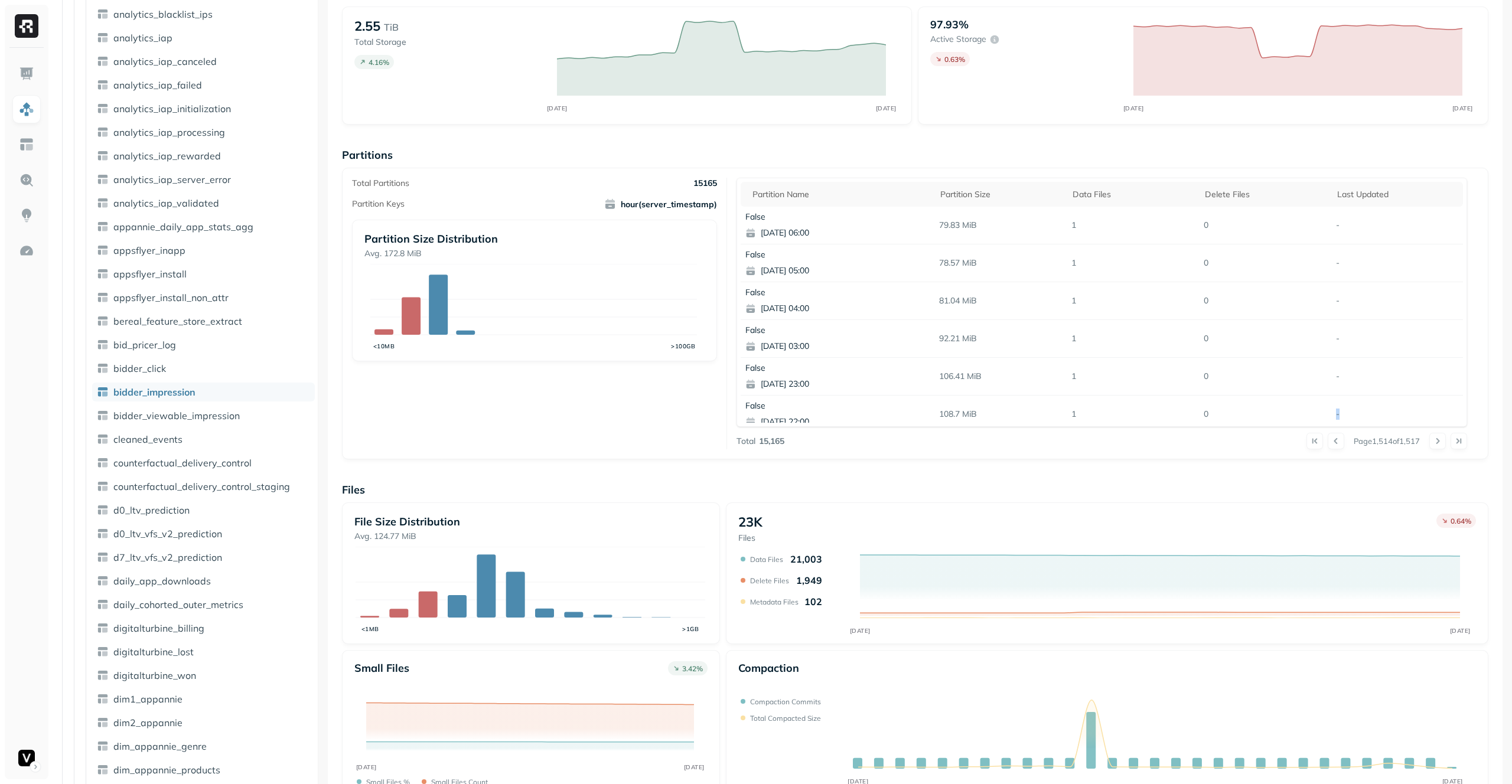
click at [1173, 433] on div "Page 1,514 of 1,517" at bounding box center [1125, 441] width 683 height 16
click at [1354, 354] on td "-" at bounding box center [1397, 338] width 133 height 38
click at [1329, 439] on button at bounding box center [1336, 441] width 16 height 16
click at [1328, 439] on button at bounding box center [1336, 441] width 16 height 16
click at [1325, 439] on div at bounding box center [1325, 441] width 38 height 16
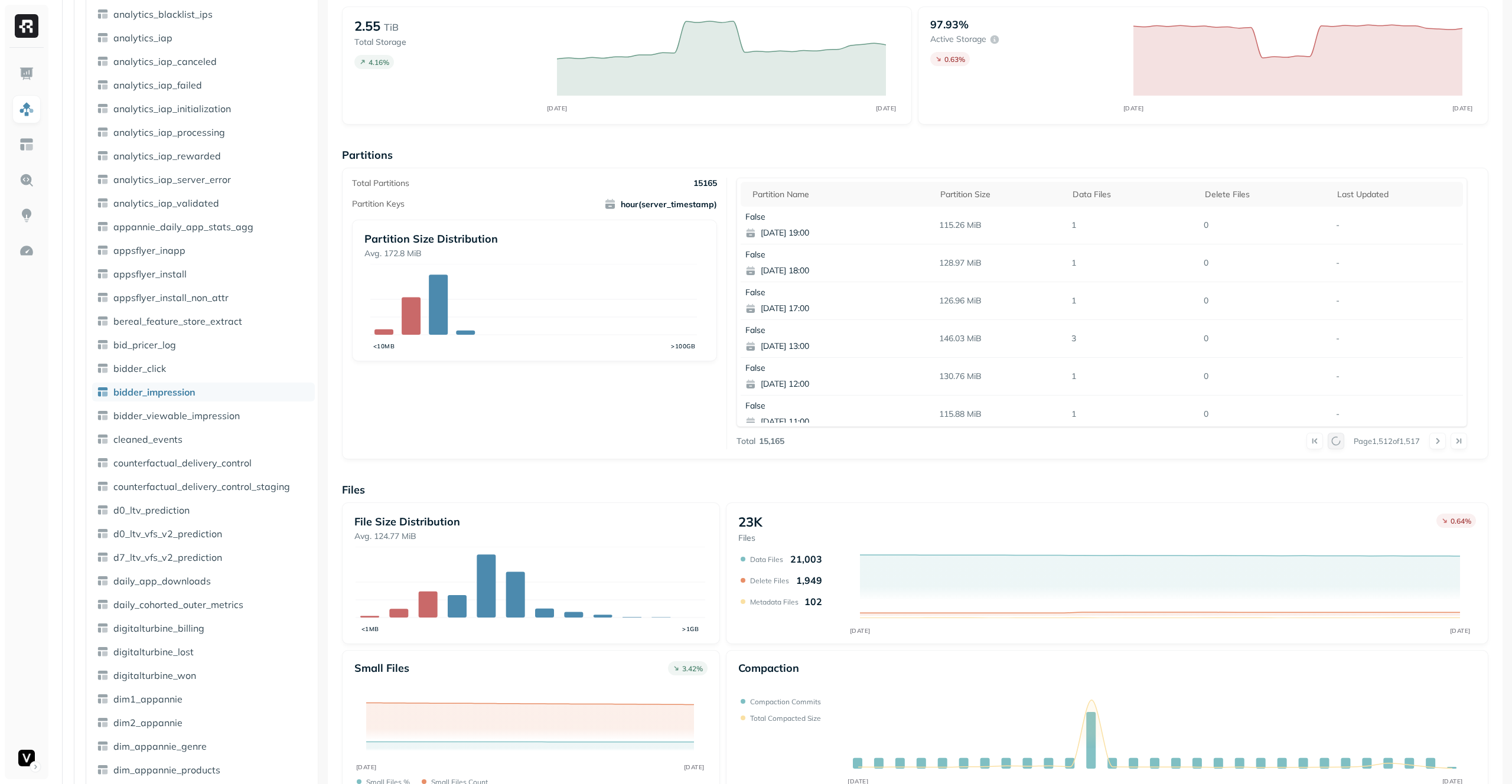
click at [1325, 439] on div at bounding box center [1325, 441] width 38 height 16
click at [1328, 439] on button at bounding box center [1336, 441] width 16 height 16
click at [1325, 439] on div at bounding box center [1325, 441] width 38 height 16
click at [1325, 438] on div at bounding box center [1325, 441] width 38 height 16
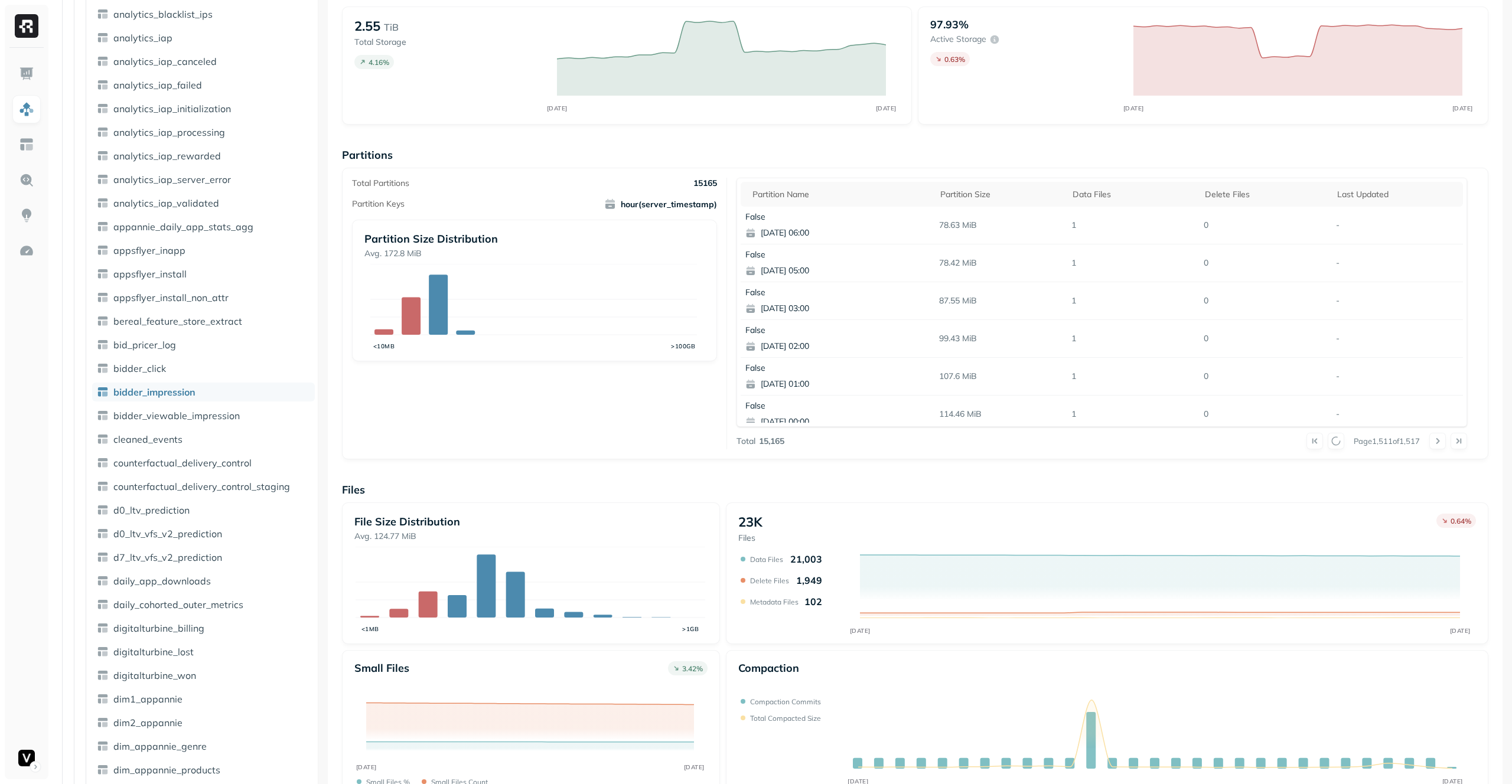
click at [1325, 438] on div at bounding box center [1325, 441] width 38 height 16
click at [1328, 438] on button at bounding box center [1336, 441] width 16 height 16
click at [1325, 438] on div at bounding box center [1325, 441] width 38 height 16
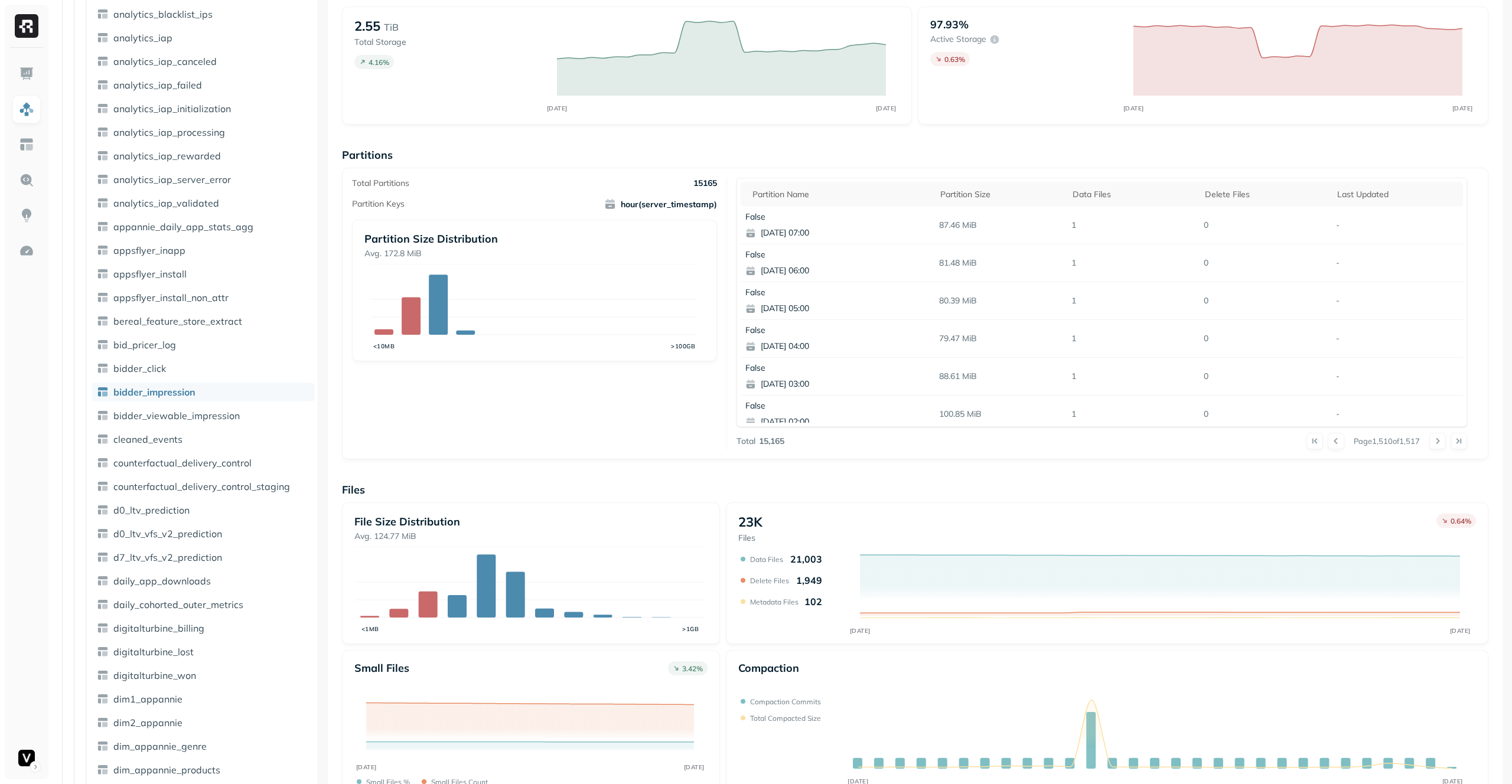
click at [1328, 438] on button at bounding box center [1336, 441] width 16 height 16
click at [1325, 438] on div at bounding box center [1325, 441] width 38 height 16
click at [1328, 438] on button at bounding box center [1336, 441] width 16 height 16
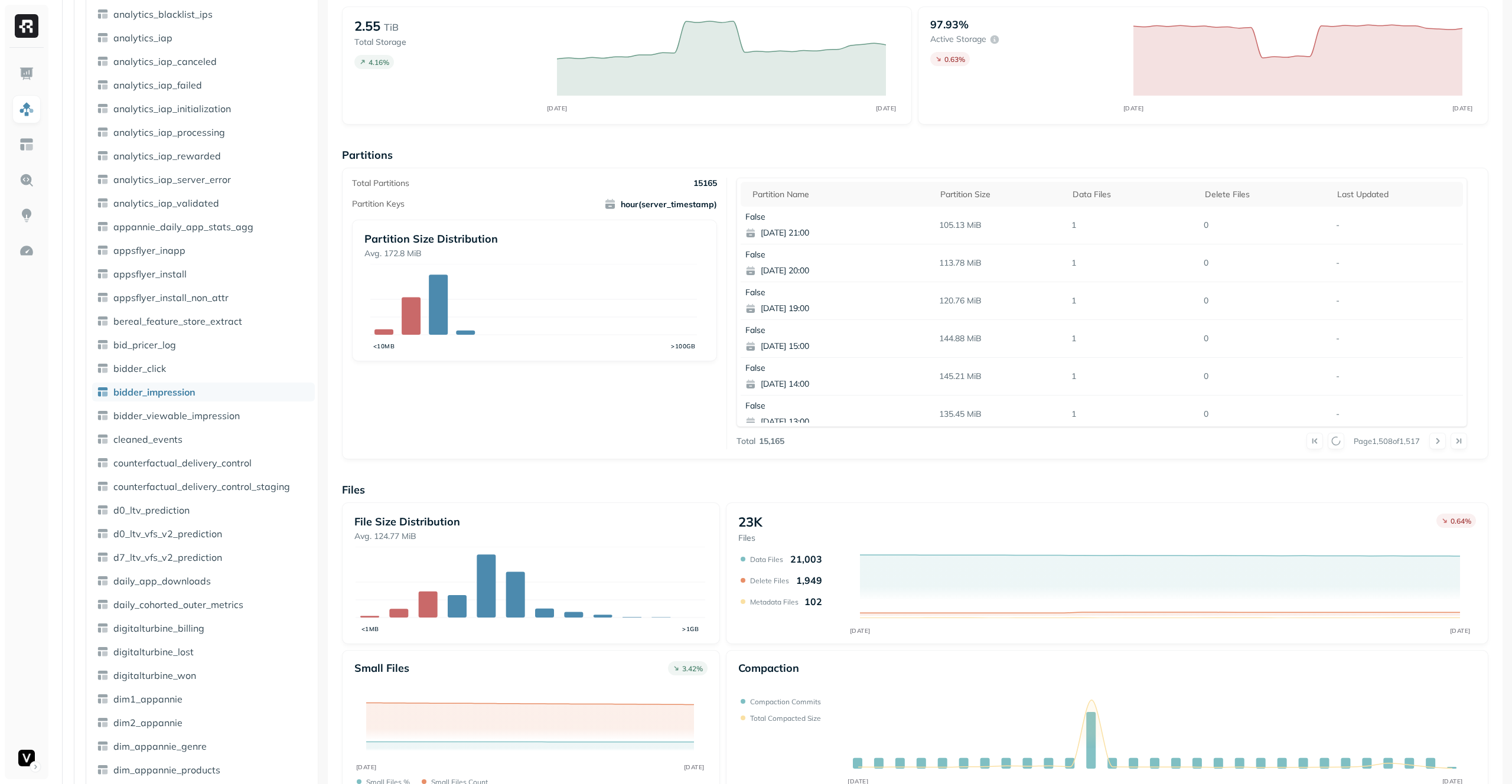
click at [1327, 438] on div at bounding box center [1325, 441] width 38 height 16
click at [1328, 438] on button at bounding box center [1336, 441] width 16 height 16
click at [1327, 438] on div at bounding box center [1325, 441] width 38 height 16
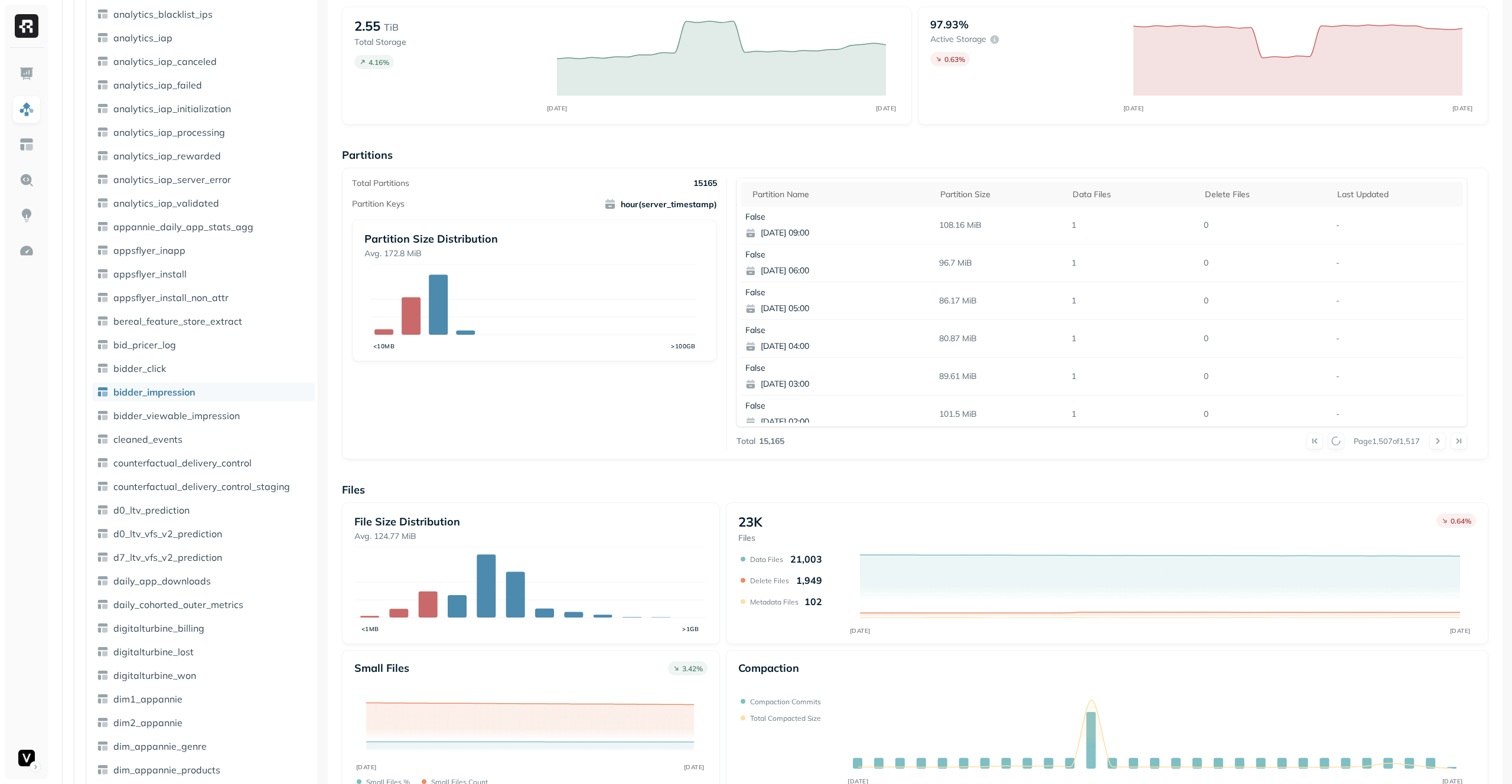
click at [1327, 438] on div at bounding box center [1325, 441] width 38 height 16
click at [1307, 444] on button at bounding box center [1315, 441] width 16 height 16
click at [1436, 442] on button at bounding box center [1438, 441] width 16 height 16
click at [1434, 441] on button at bounding box center [1438, 441] width 16 height 16
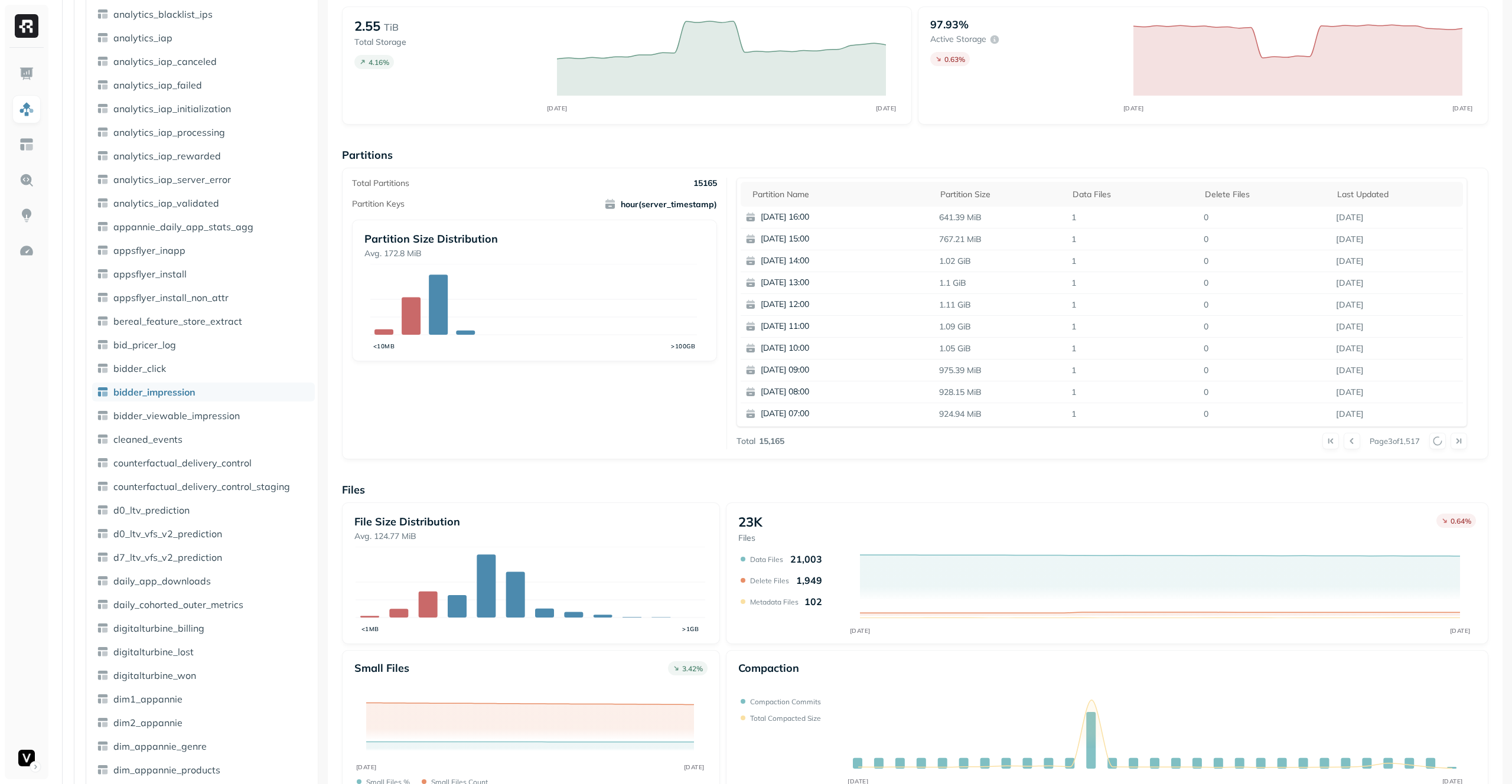
click at [1434, 441] on div at bounding box center [1448, 441] width 38 height 16
click at [1434, 441] on button at bounding box center [1438, 441] width 16 height 16
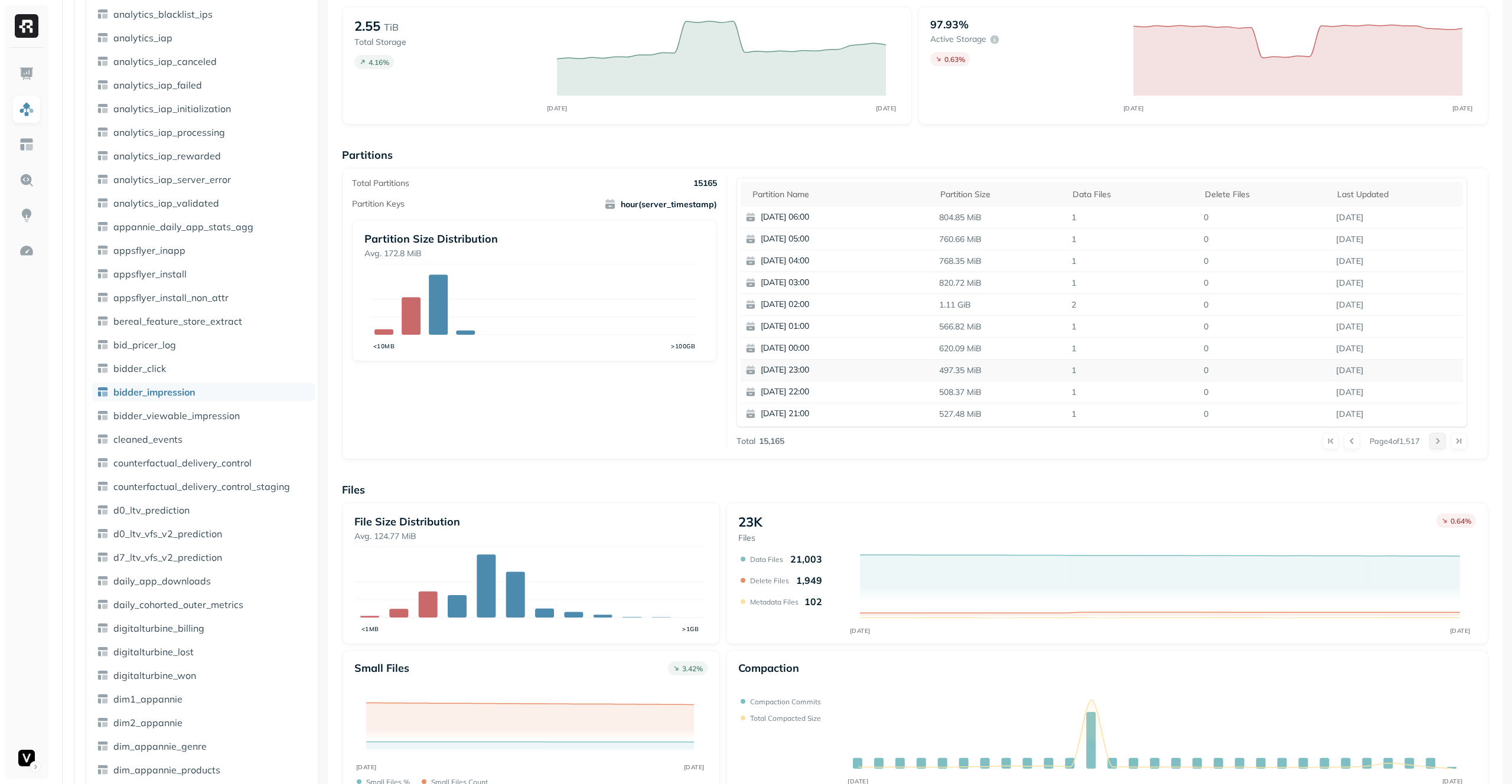
click at [1435, 439] on button at bounding box center [1438, 441] width 16 height 16
click at [1435, 439] on div at bounding box center [1448, 441] width 38 height 16
click at [1435, 439] on button at bounding box center [1438, 441] width 16 height 16
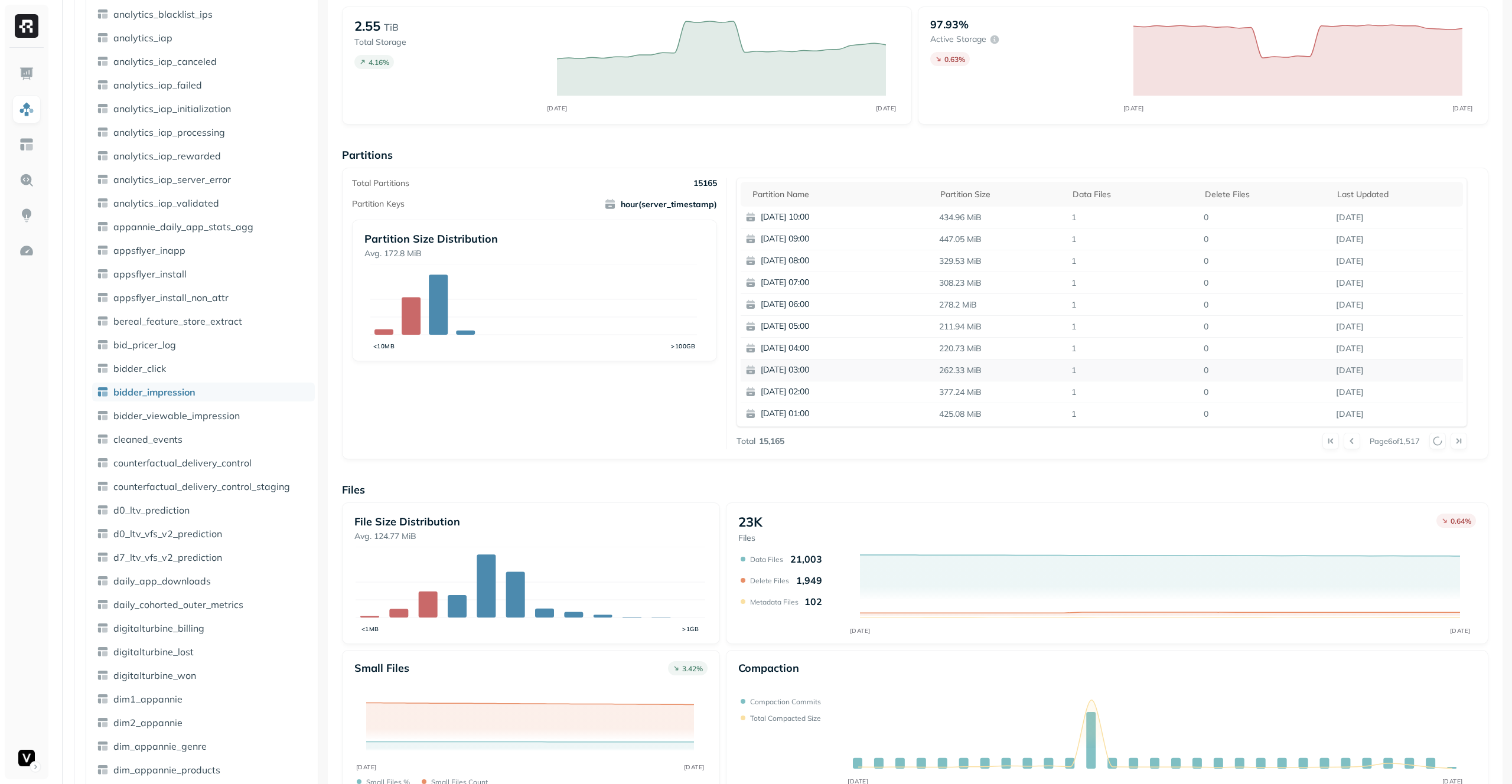
click at [1435, 439] on div at bounding box center [1448, 441] width 38 height 16
click at [1435, 439] on button at bounding box center [1438, 441] width 16 height 16
click at [1435, 439] on div at bounding box center [1448, 441] width 38 height 16
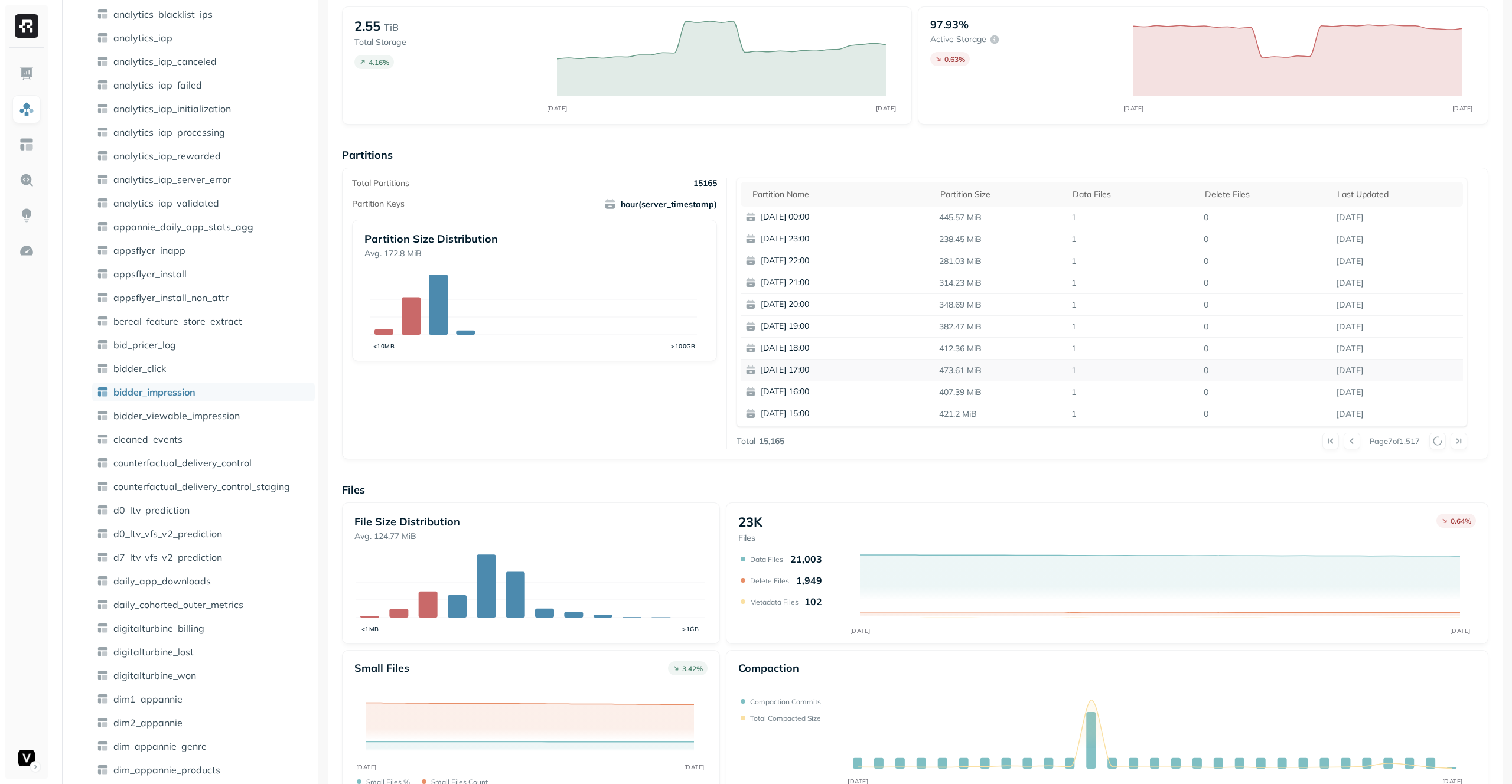
click at [1435, 439] on div at bounding box center [1448, 441] width 38 height 16
click at [1435, 439] on button at bounding box center [1438, 441] width 16 height 16
click at [1435, 439] on div at bounding box center [1448, 441] width 38 height 16
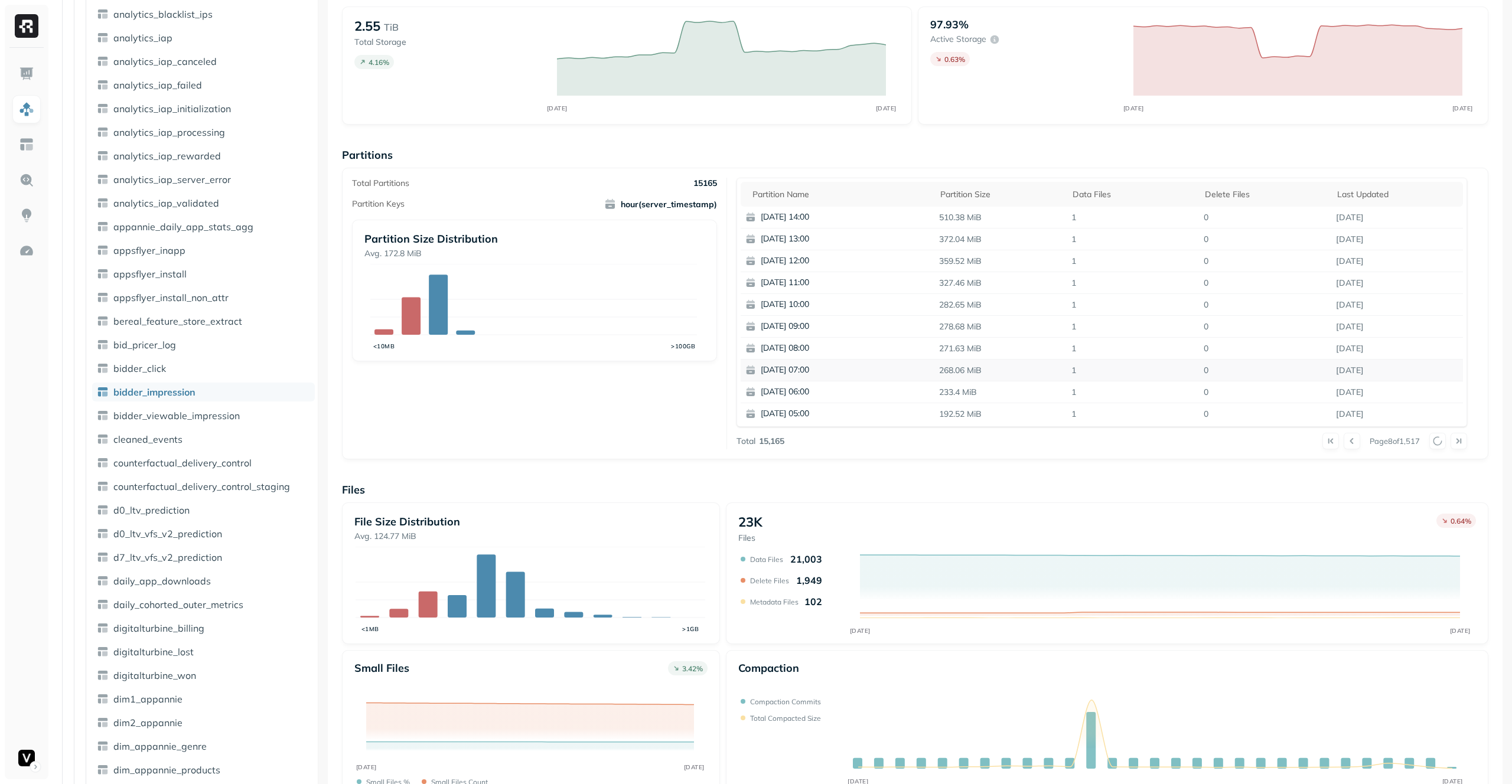
click at [1435, 439] on div at bounding box center [1448, 441] width 38 height 16
click at [1435, 439] on button at bounding box center [1438, 441] width 16 height 16
click at [1435, 439] on div at bounding box center [1448, 441] width 38 height 16
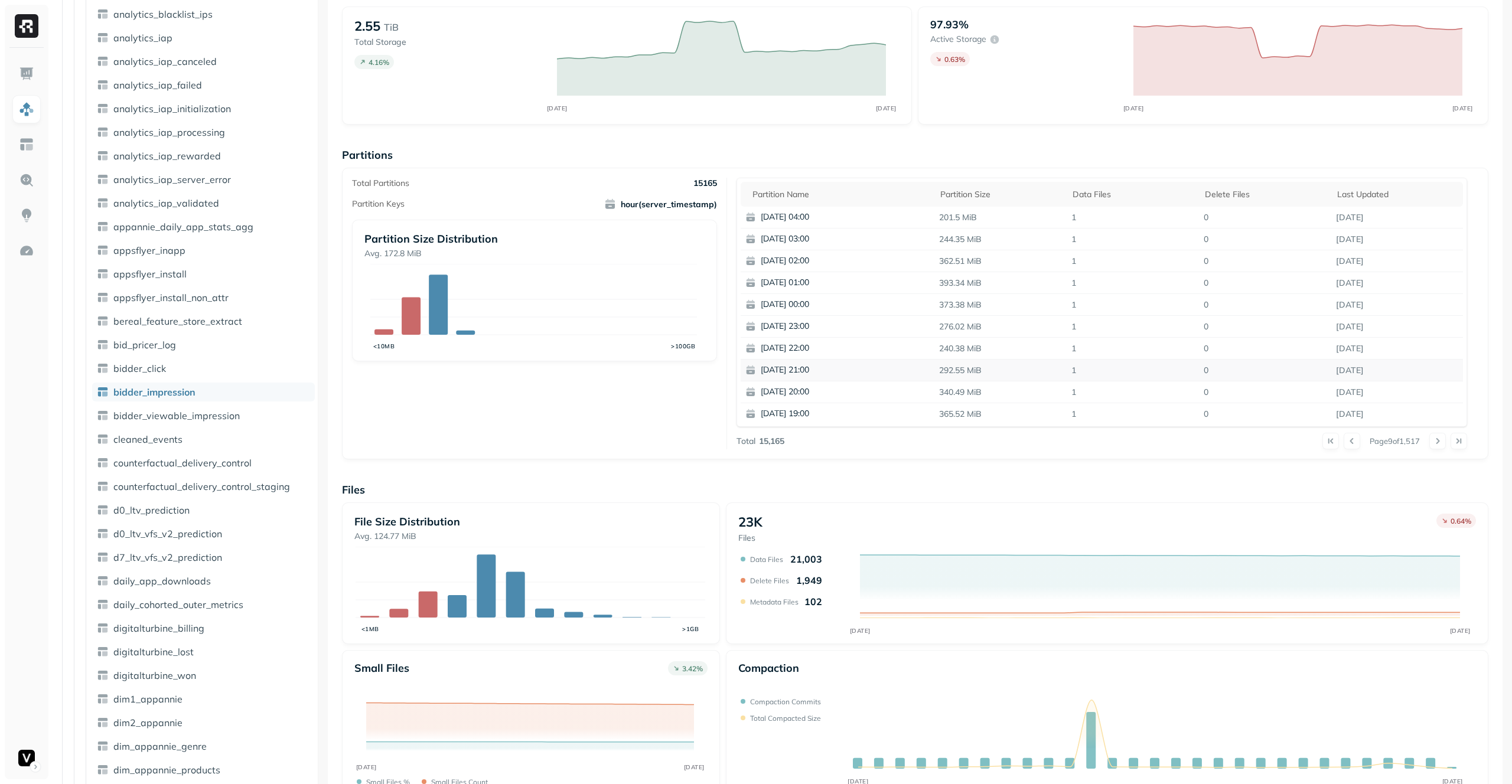
click at [1435, 439] on button at bounding box center [1438, 441] width 16 height 16
click at [1436, 439] on div at bounding box center [1448, 441] width 38 height 16
click at [1436, 440] on div at bounding box center [1448, 441] width 38 height 16
click at [1436, 440] on button at bounding box center [1438, 441] width 16 height 16
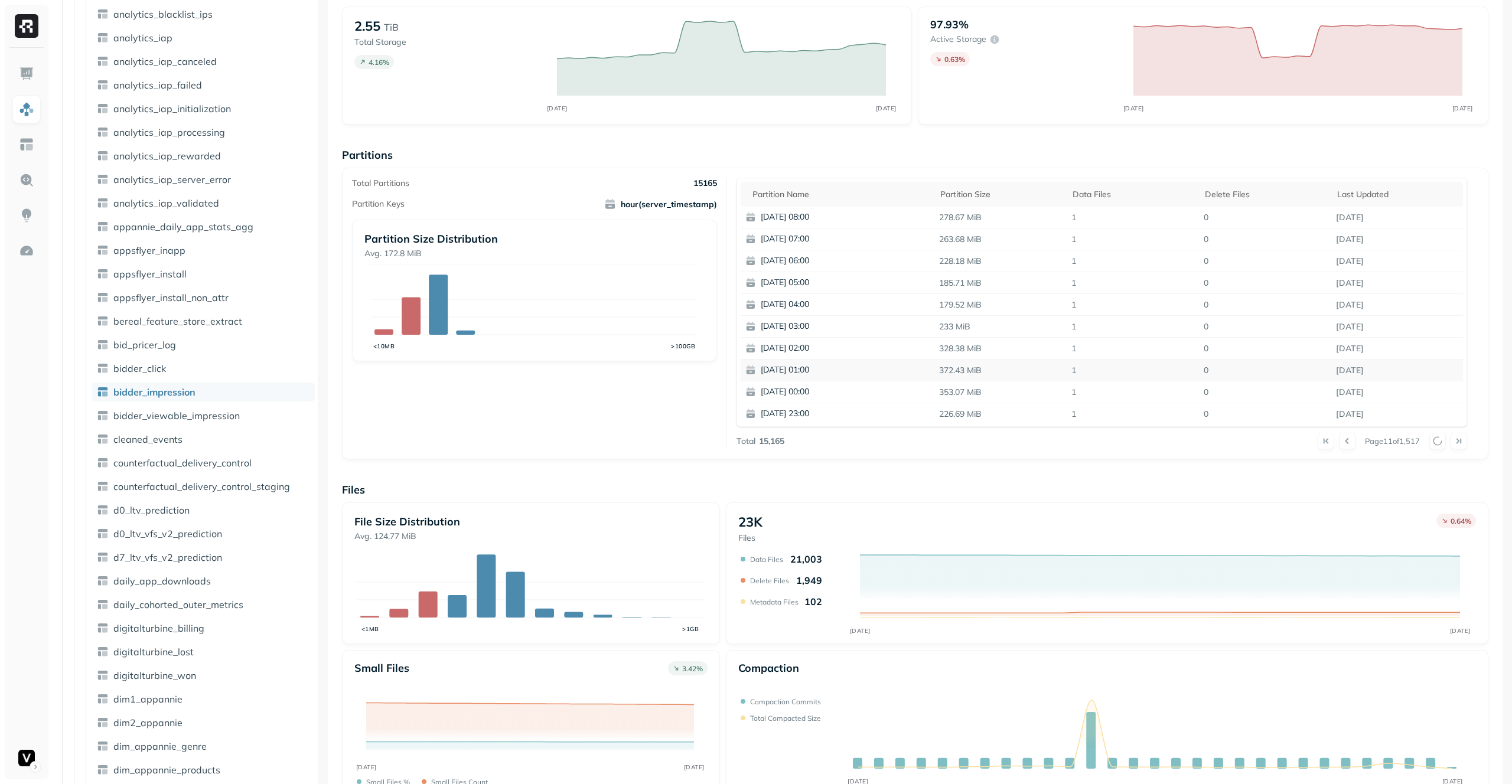
click at [1436, 440] on div at bounding box center [1448, 441] width 38 height 16
click at [1436, 440] on button at bounding box center [1438, 441] width 16 height 16
click at [1436, 440] on div at bounding box center [1448, 441] width 38 height 16
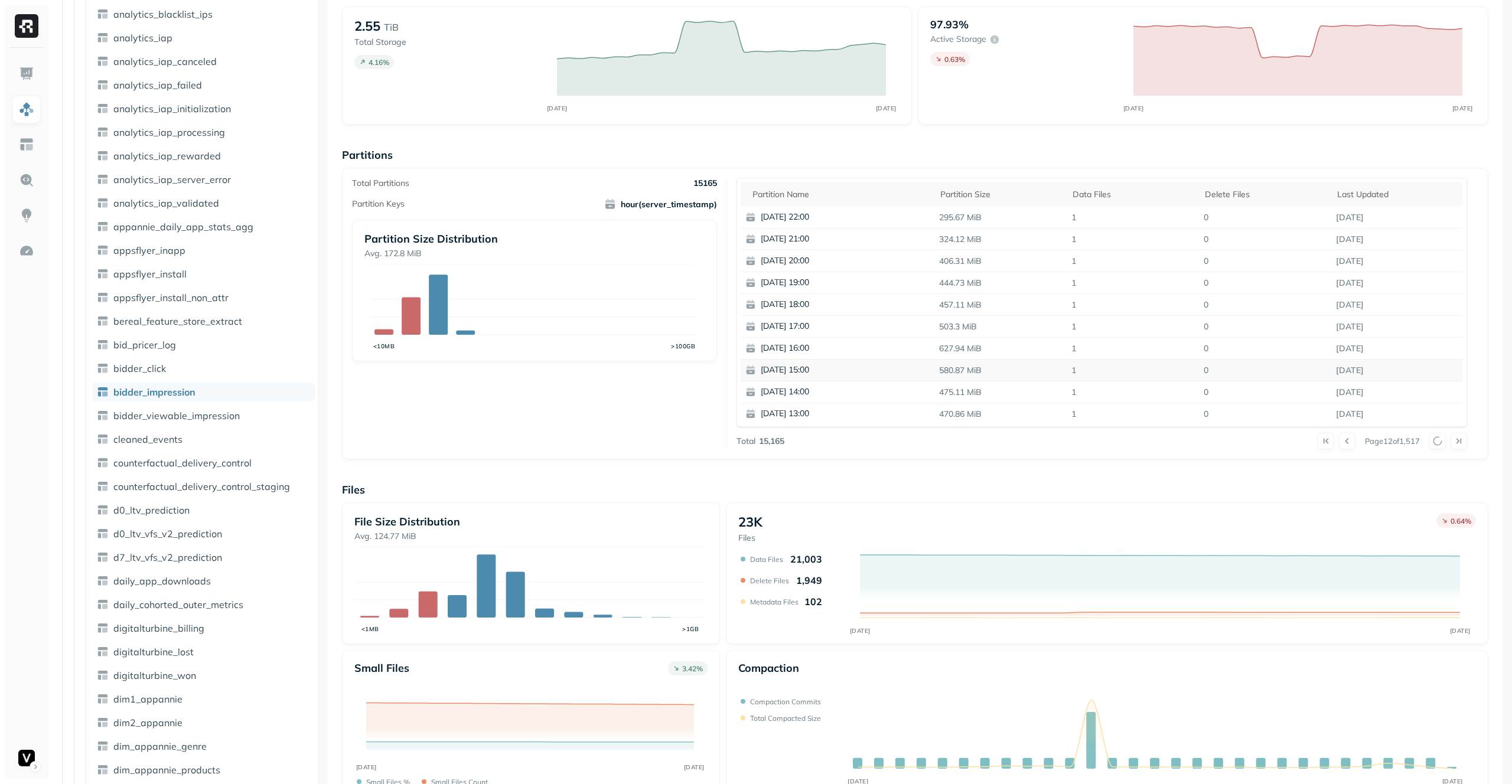
click at [1436, 440] on div at bounding box center [1448, 441] width 38 height 16
click at [1436, 440] on button at bounding box center [1438, 441] width 16 height 16
click at [1436, 440] on div at bounding box center [1448, 441] width 38 height 16
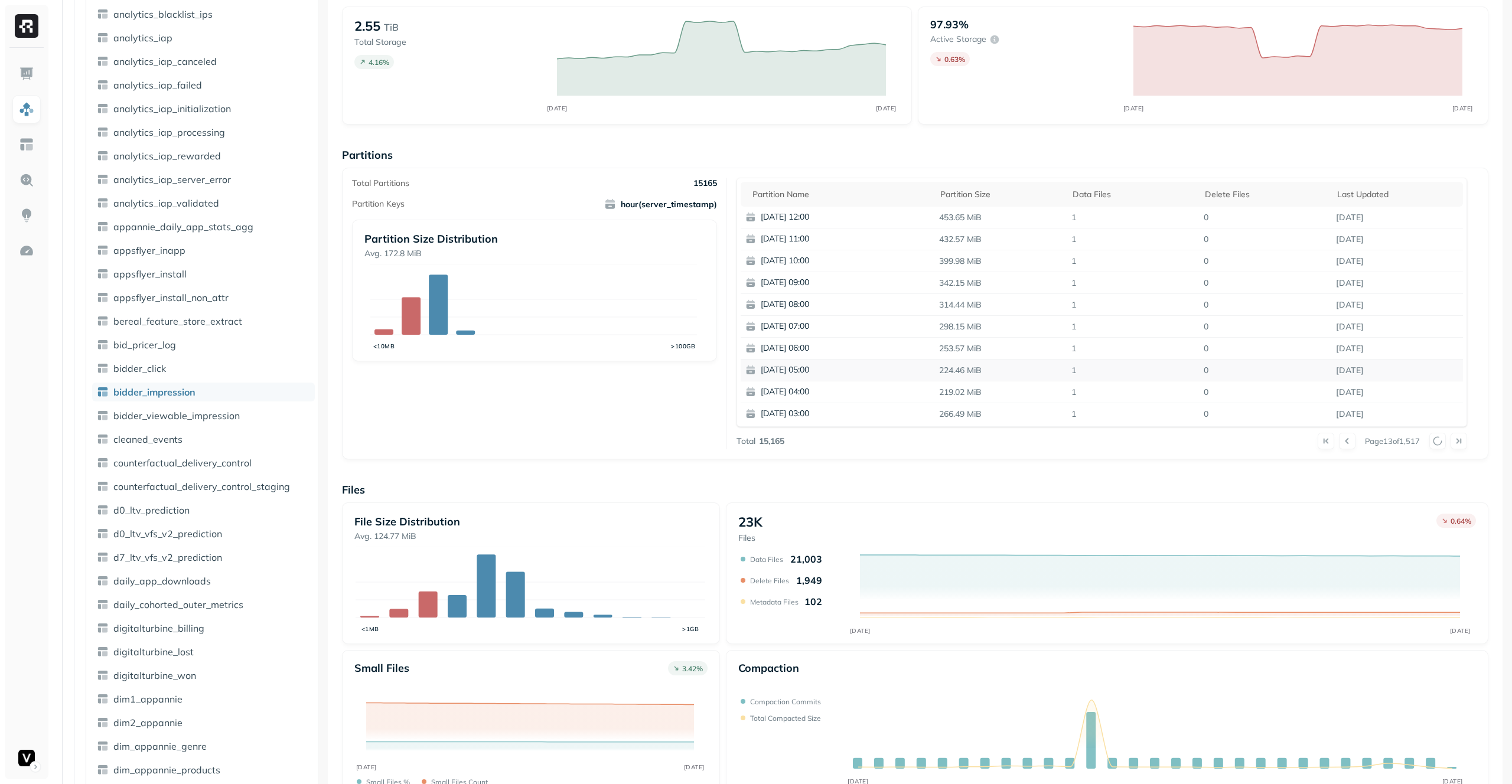
click at [1436, 440] on div at bounding box center [1448, 441] width 38 height 16
click at [1436, 440] on button at bounding box center [1438, 441] width 16 height 16
click at [1436, 440] on div at bounding box center [1448, 441] width 38 height 16
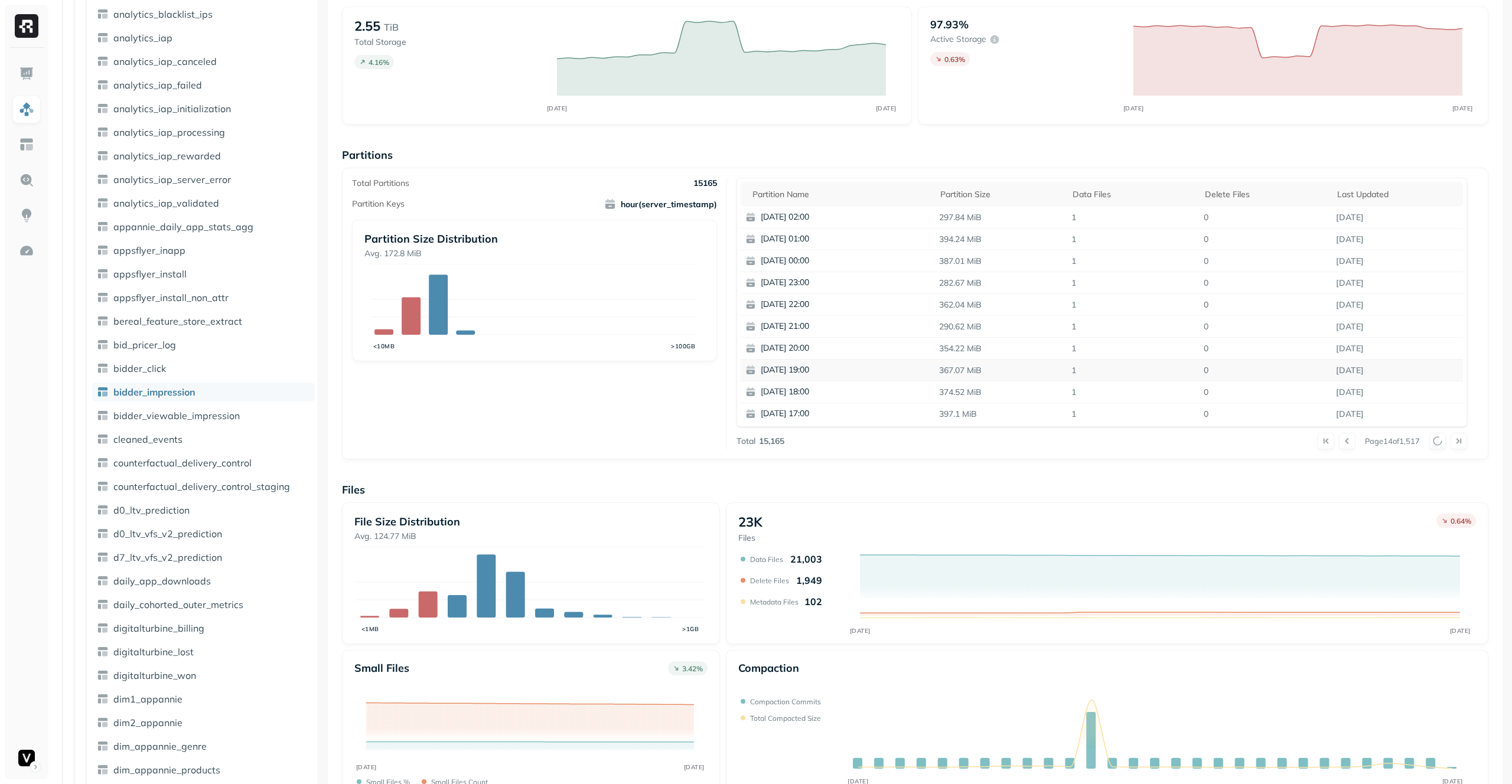
click at [1436, 440] on div at bounding box center [1448, 441] width 38 height 16
click at [1436, 440] on button at bounding box center [1438, 441] width 16 height 16
click at [1436, 440] on div at bounding box center [1448, 441] width 38 height 16
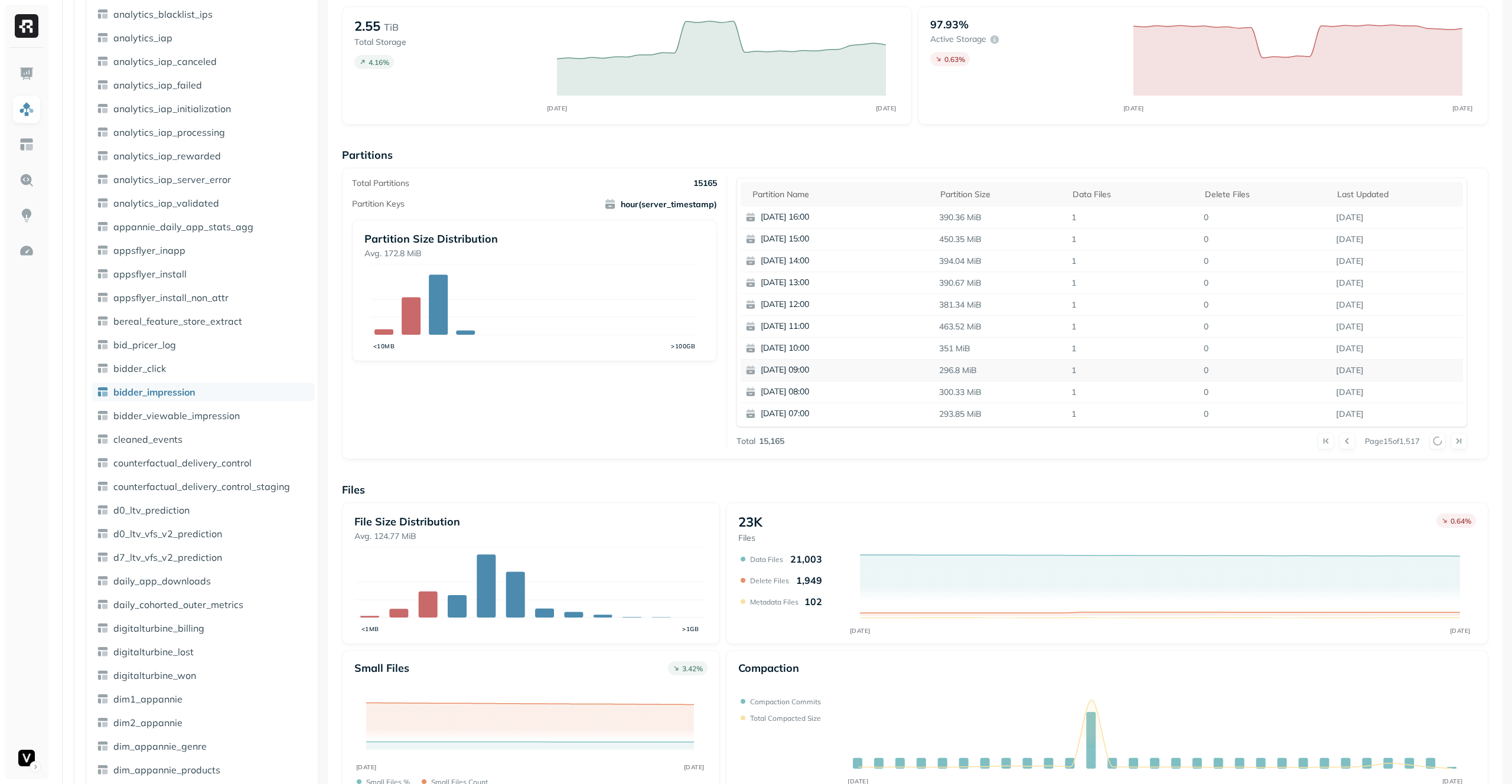
click at [1436, 440] on button at bounding box center [1438, 441] width 16 height 16
click at [1436, 440] on div at bounding box center [1448, 441] width 38 height 16
click at [1436, 439] on div at bounding box center [1448, 441] width 38 height 16
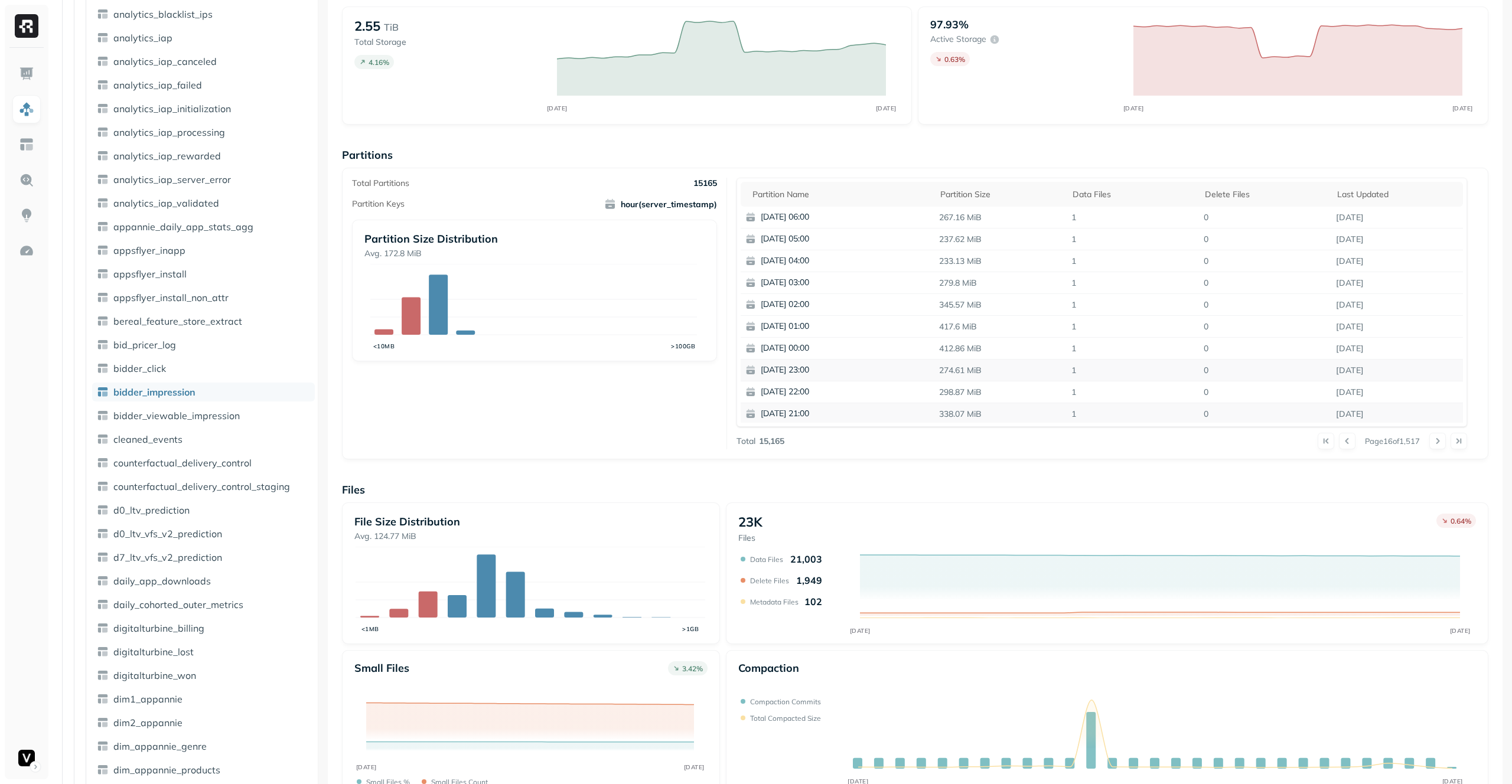
click at [811, 415] on p "[DATE] 21:00" at bounding box center [818, 413] width 115 height 12
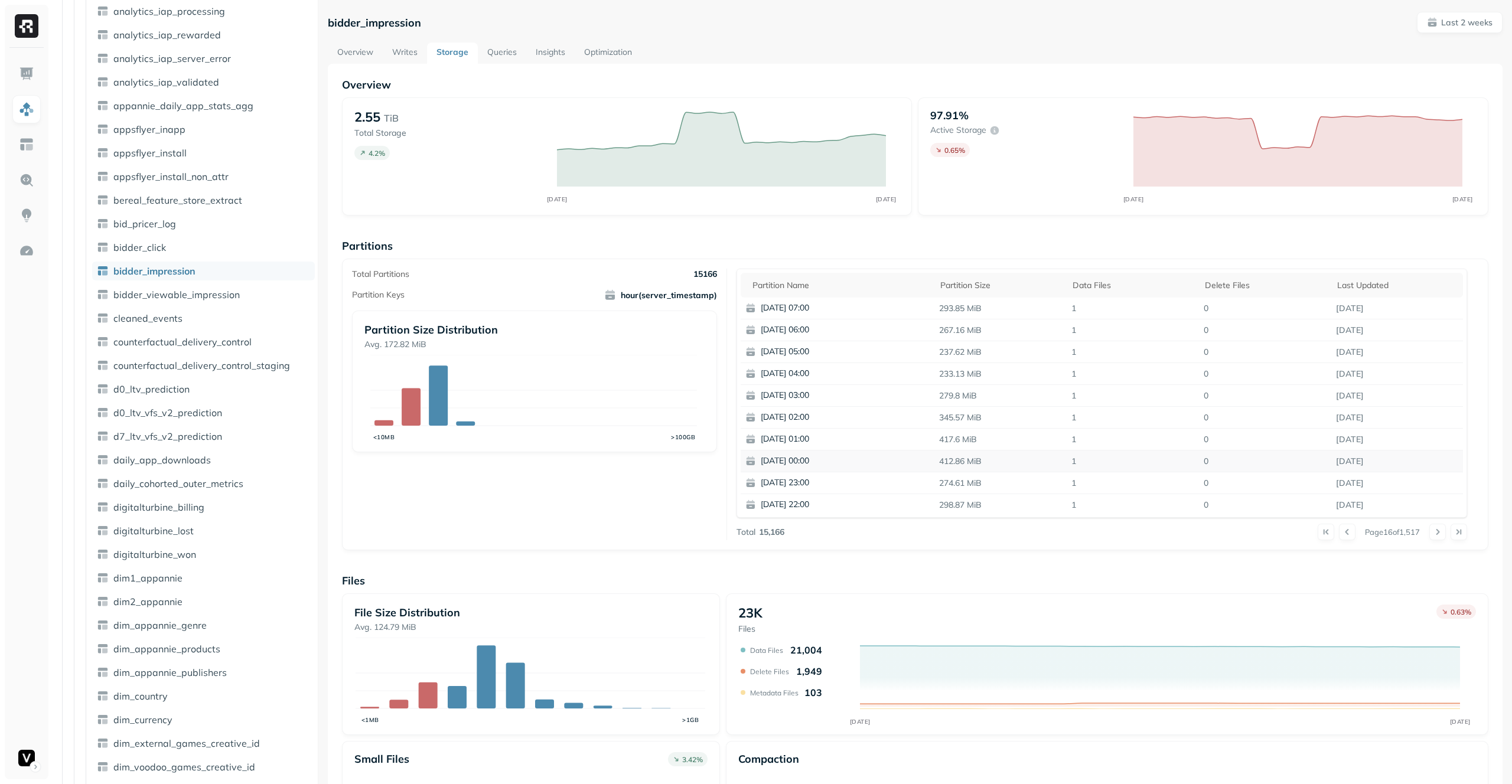
scroll to position [3, 0]
click at [349, 44] on link "Overview" at bounding box center [355, 49] width 55 height 21
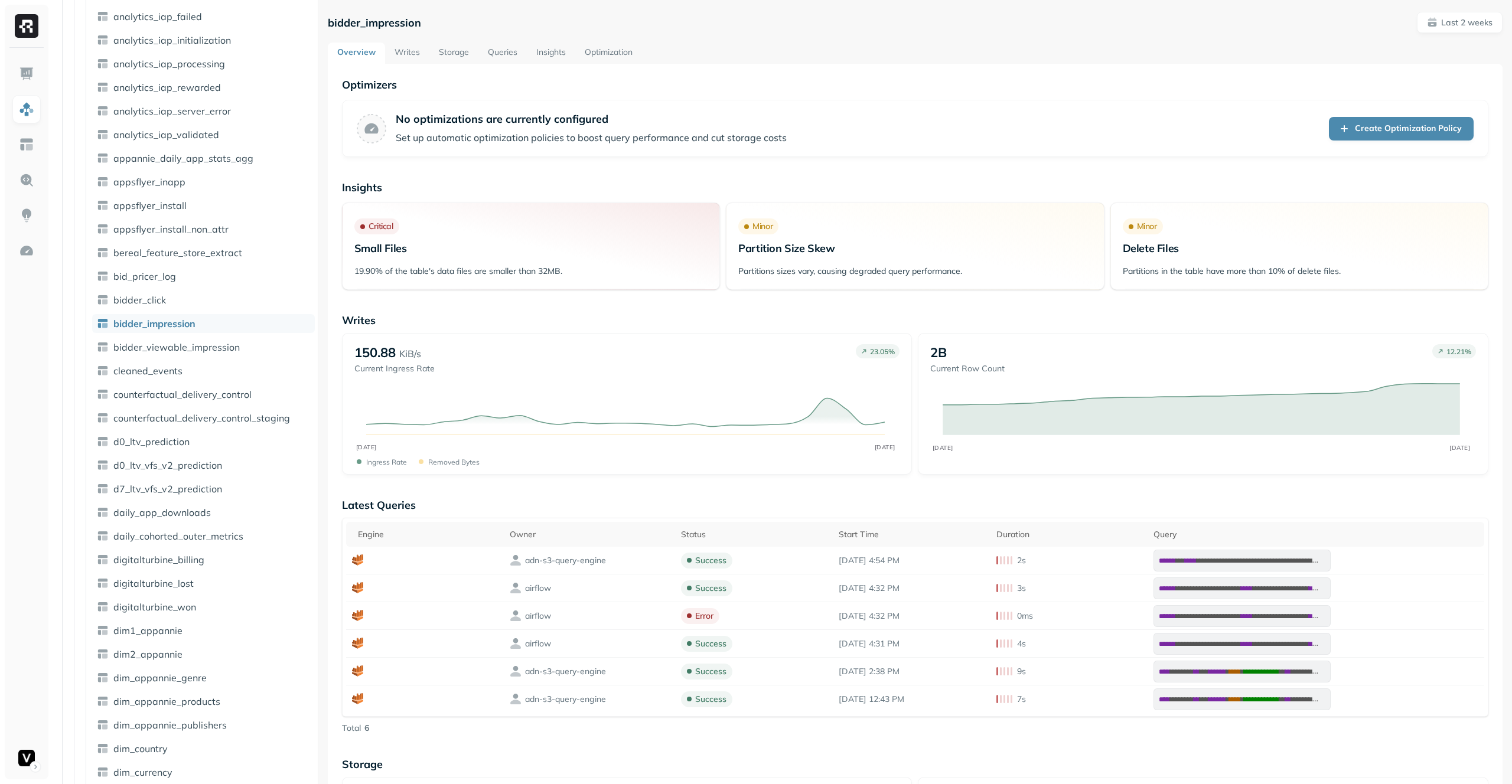
click at [438, 54] on link "Storage" at bounding box center [453, 53] width 49 height 21
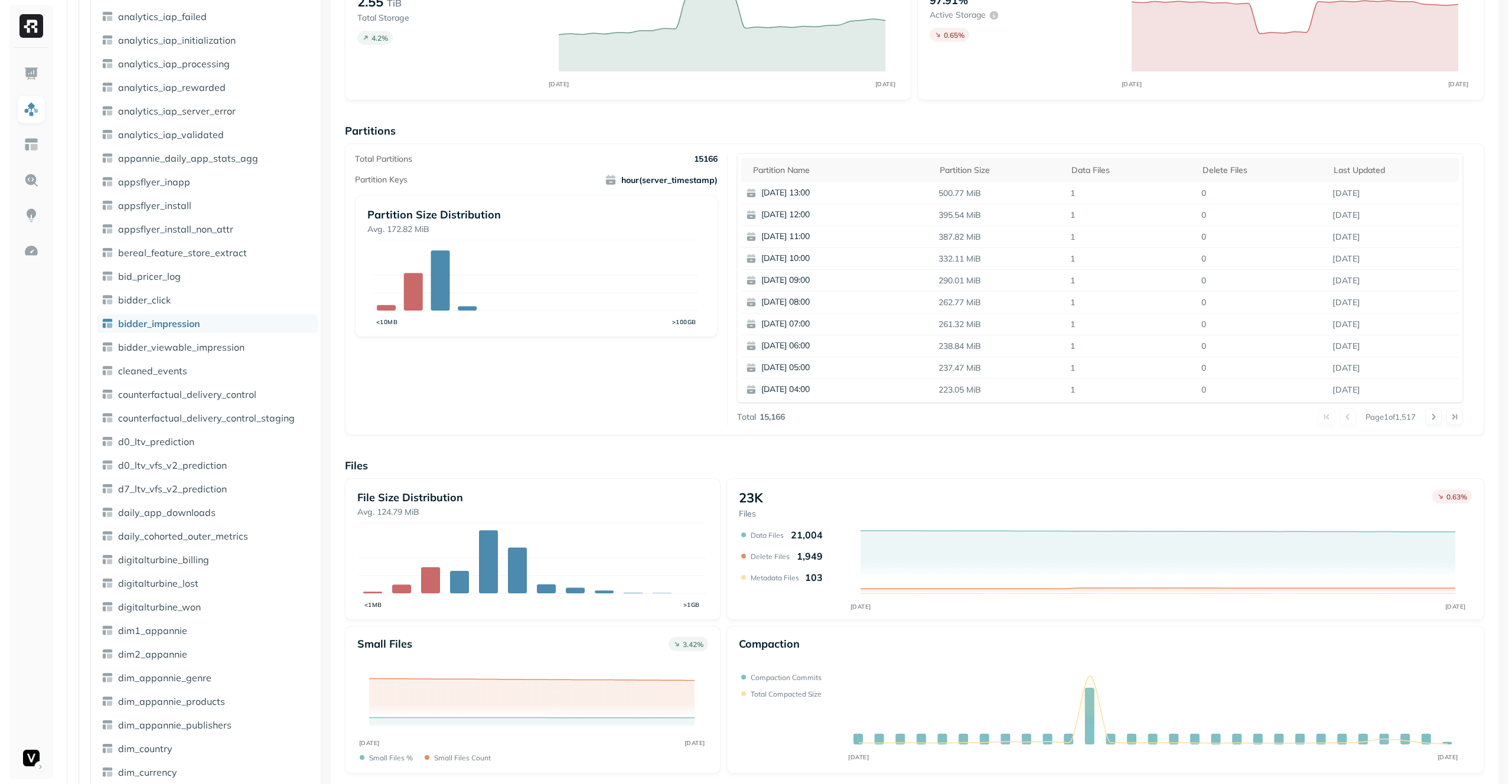
scroll to position [23, 0]
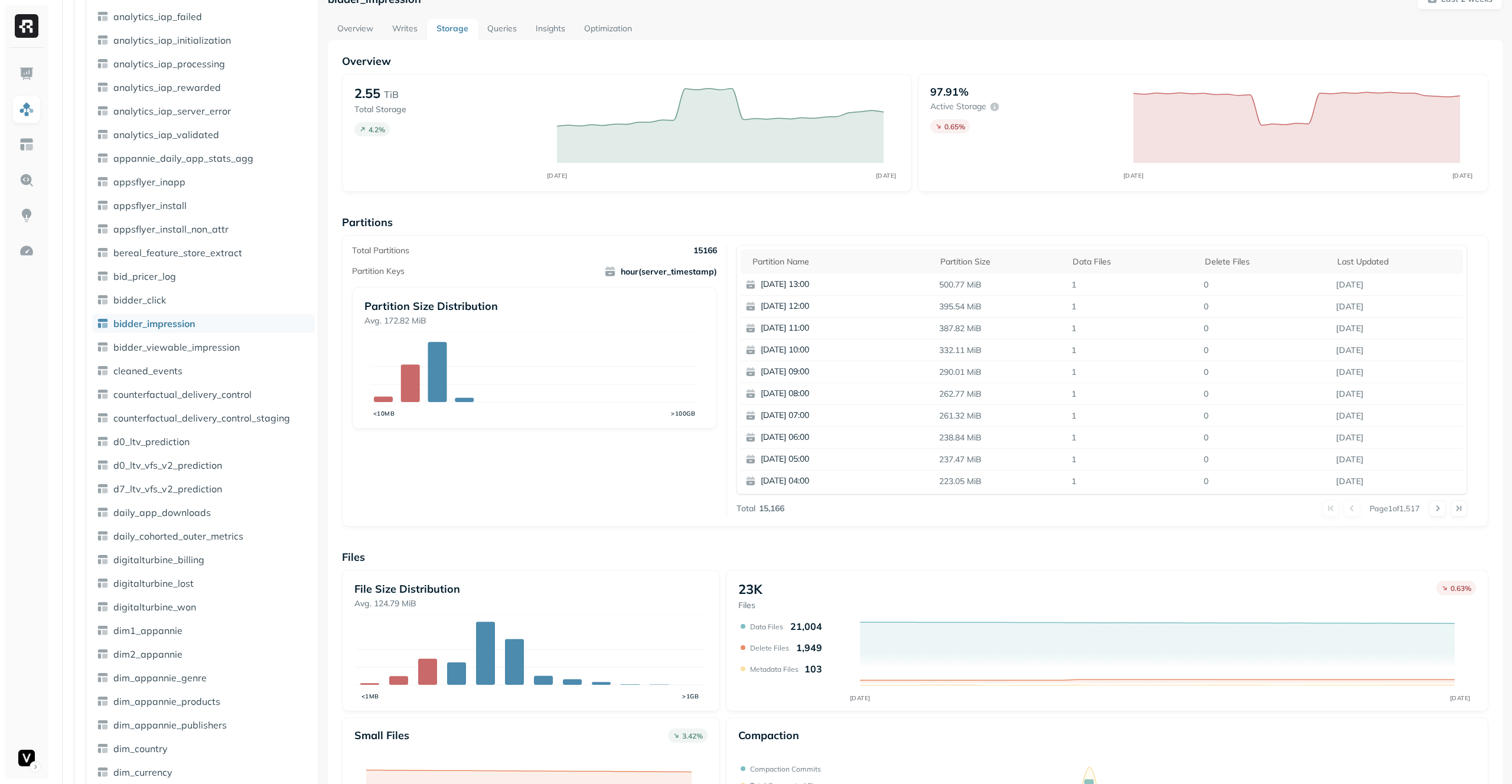
click at [1443, 509] on div at bounding box center [1448, 509] width 38 height 16
click at [1451, 510] on button at bounding box center [1459, 509] width 16 height 16
click at [762, 437] on p "False" at bounding box center [810, 435] width 130 height 11
click at [1308, 573] on div "23K Files 0.63 % AUG [DATE] Data Files 21,004 Delete Files 1,949 Metadata Files…" at bounding box center [1107, 641] width 763 height 141
click at [772, 279] on p "False" at bounding box center [810, 284] width 130 height 11
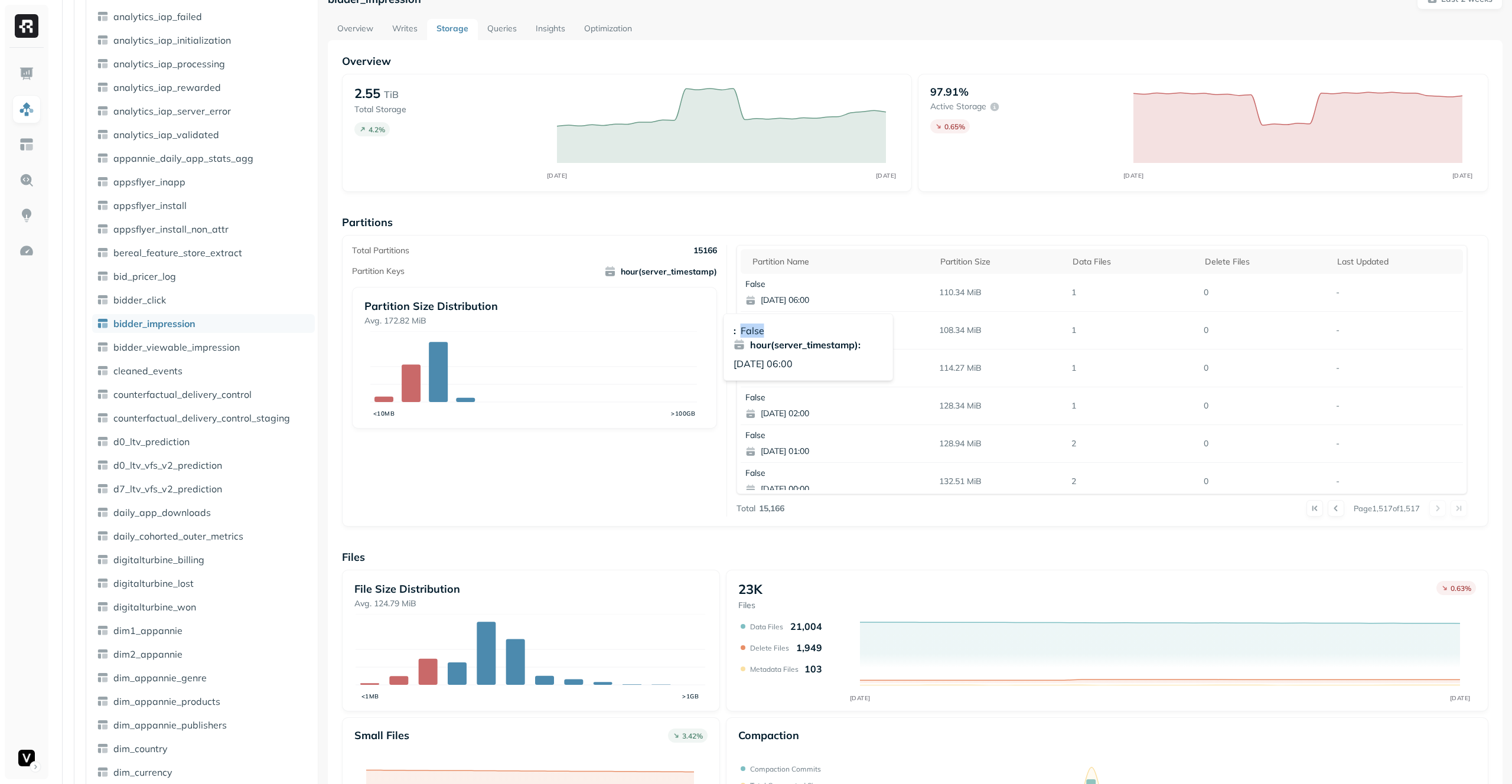
drag, startPoint x: 742, startPoint y: 330, endPoint x: 796, endPoint y: 325, distance: 54.2
click at [796, 325] on div ": False" at bounding box center [808, 330] width 150 height 14
click at [794, 325] on div ": False" at bounding box center [808, 330] width 150 height 14
click at [618, 268] on span "hour(server_timestamp)" at bounding box center [661, 271] width 113 height 12
drag, startPoint x: 621, startPoint y: 268, endPoint x: 711, endPoint y: 268, distance: 90.0
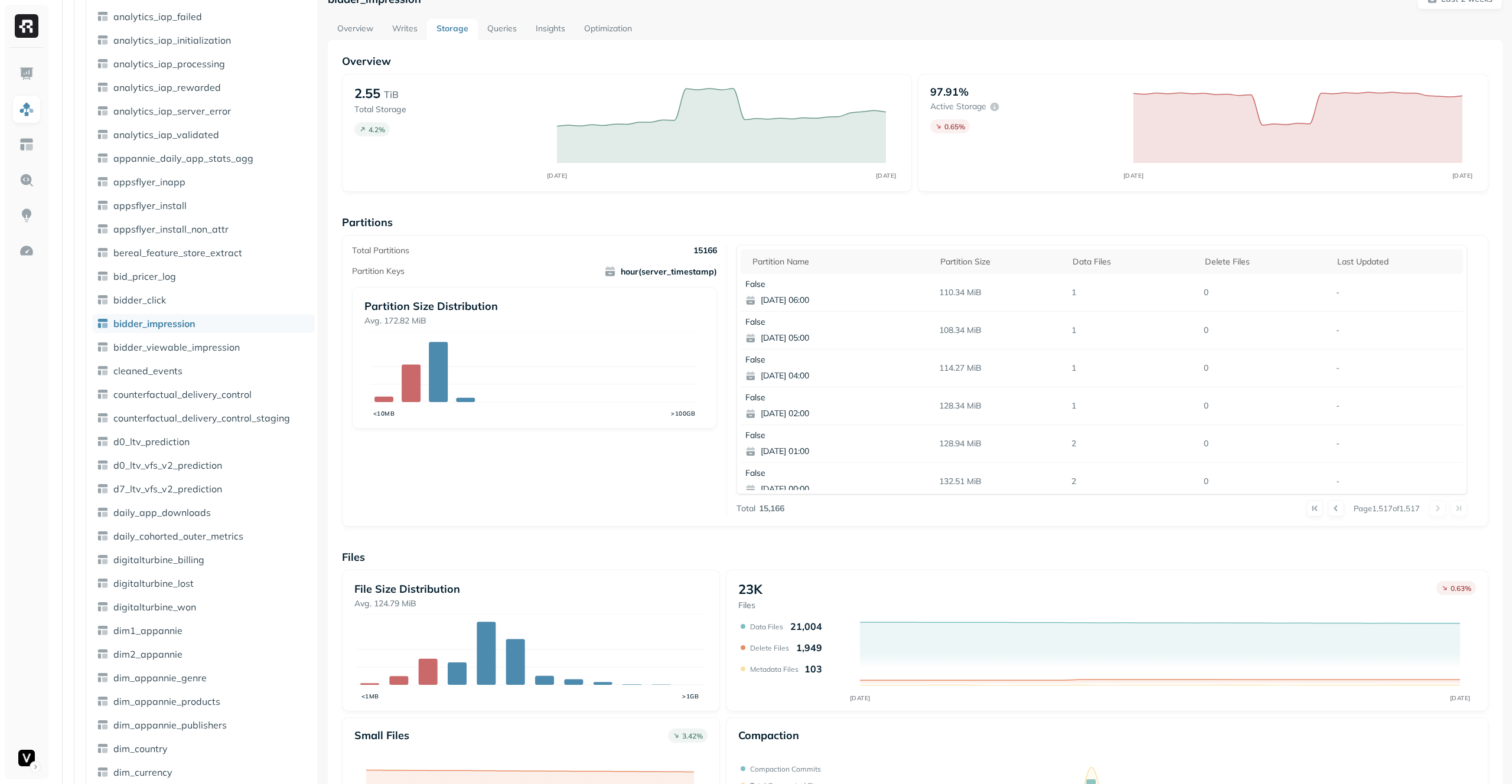
click at [712, 268] on span "hour(server_timestamp)" at bounding box center [661, 271] width 113 height 12
click at [709, 268] on span "hour(server_timestamp)" at bounding box center [661, 271] width 113 height 12
